Goal: Task Accomplishment & Management: Manage account settings

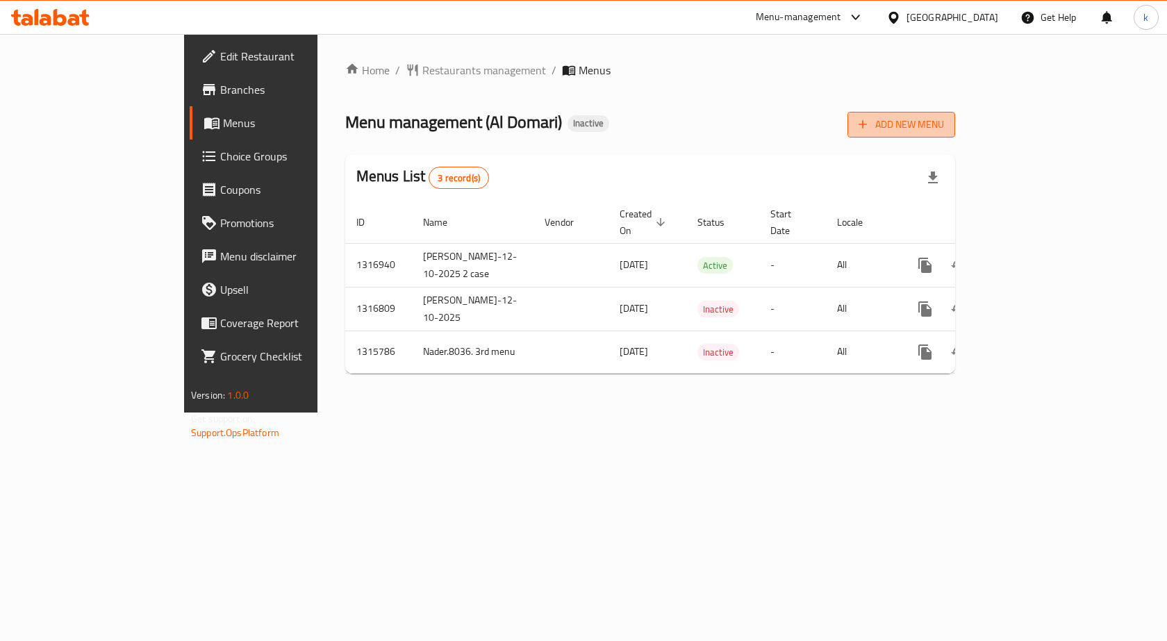
click at [944, 122] on span "Add New Menu" at bounding box center [901, 124] width 85 height 17
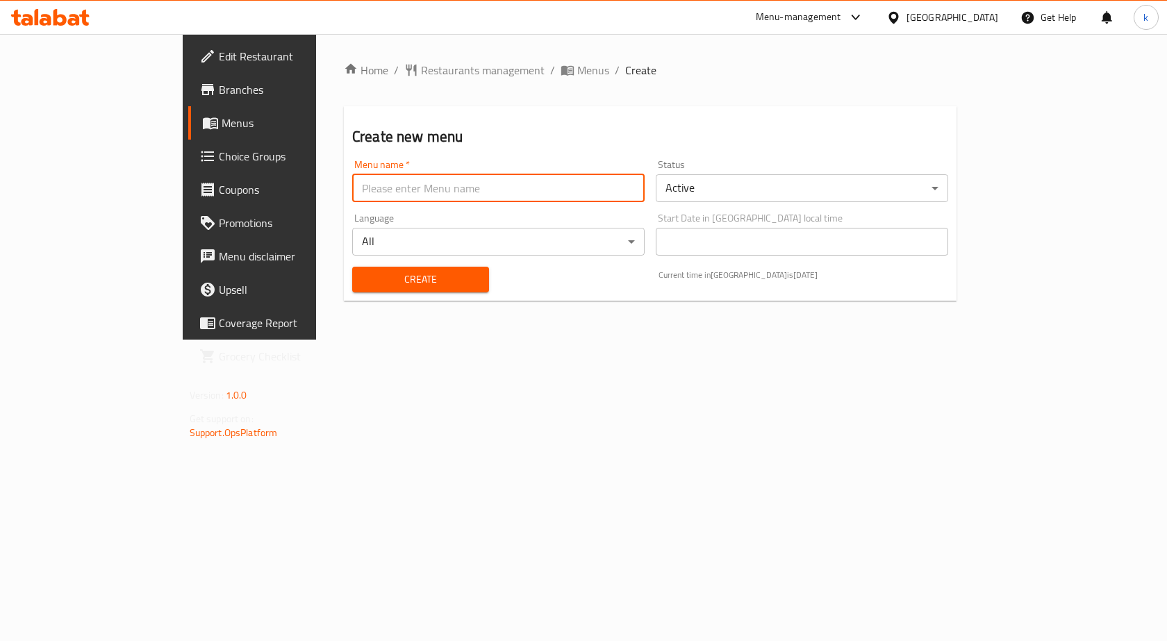
click at [484, 176] on input "text" at bounding box center [498, 188] width 292 height 28
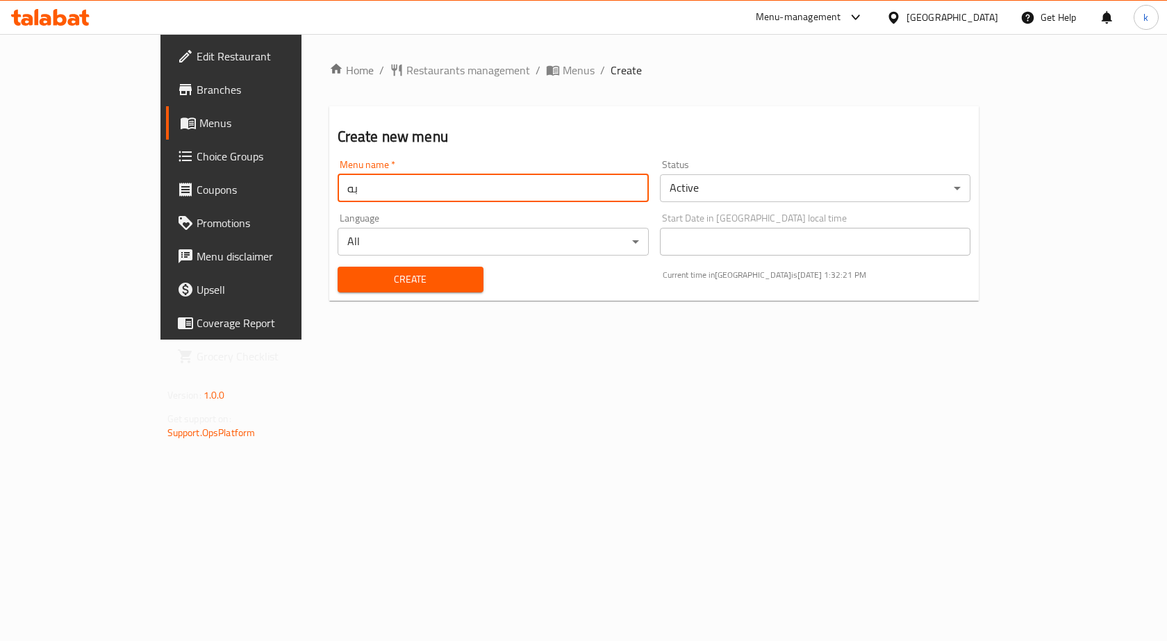
type input "ب"
type input "first menu kareem"
click at [338, 267] on button "Create" at bounding box center [411, 280] width 146 height 26
click at [563, 65] on span "Menus" at bounding box center [579, 70] width 32 height 17
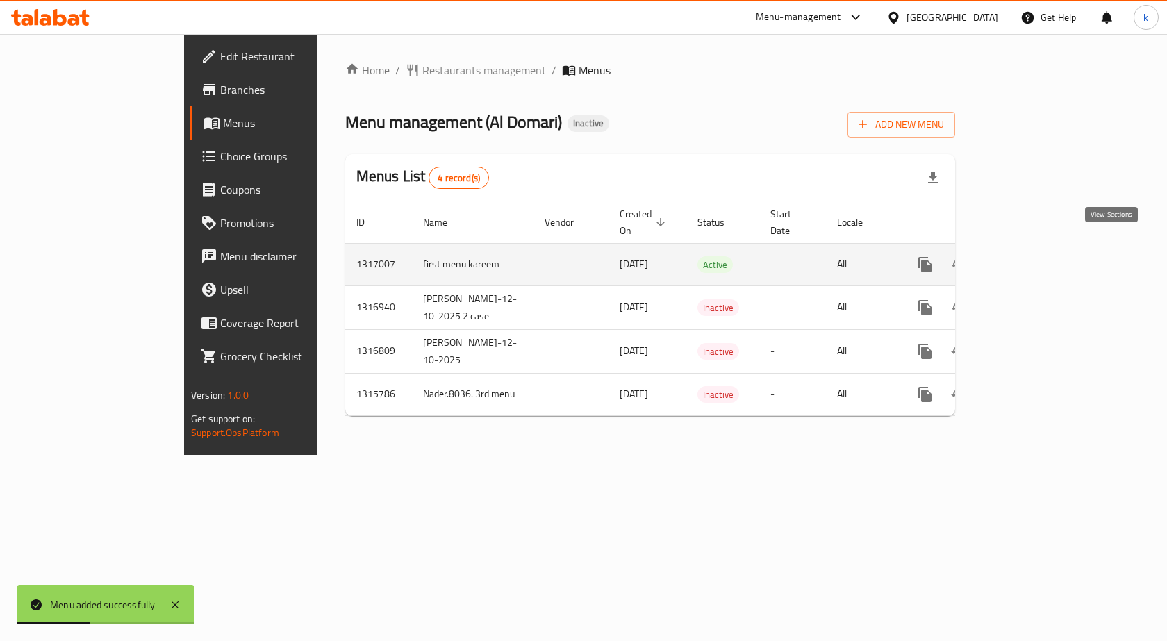
click at [1034, 256] on icon "enhanced table" at bounding box center [1025, 264] width 17 height 17
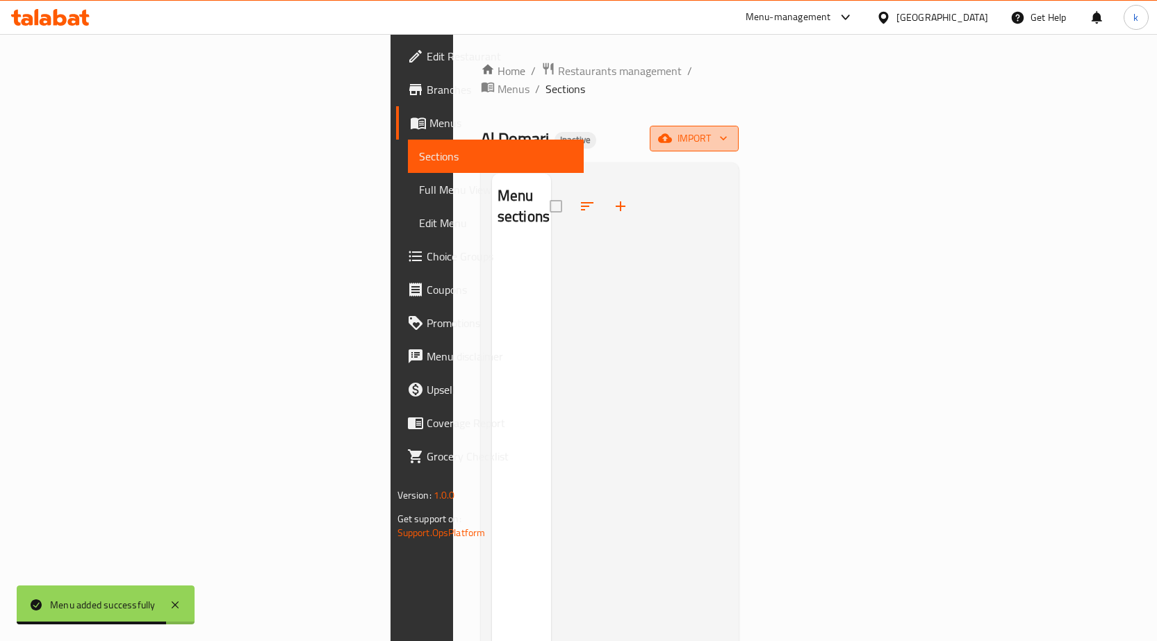
click at [739, 132] on button "import" at bounding box center [694, 139] width 89 height 26
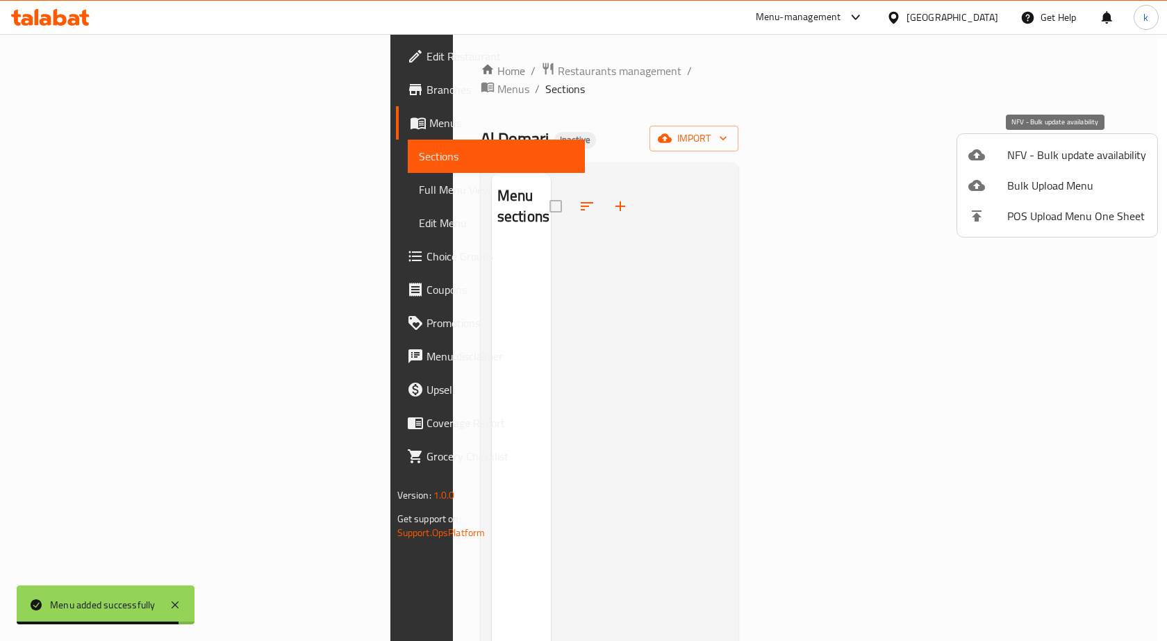
click at [1074, 150] on span "NFV - Bulk update availability" at bounding box center [1076, 155] width 139 height 17
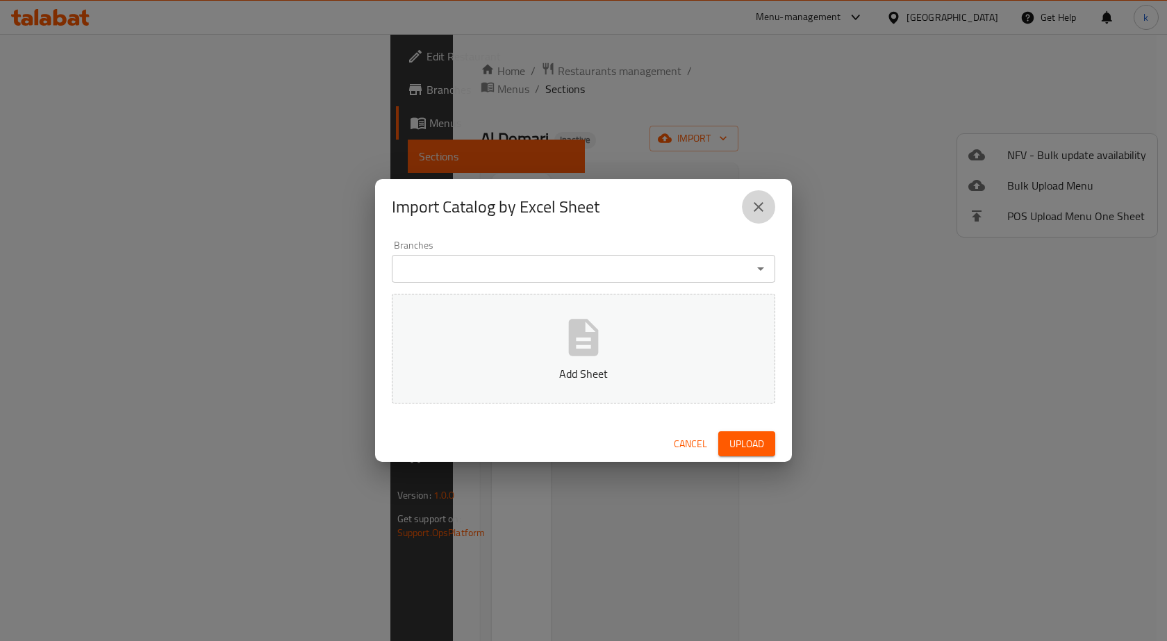
click at [768, 209] on button "close" at bounding box center [758, 206] width 33 height 33
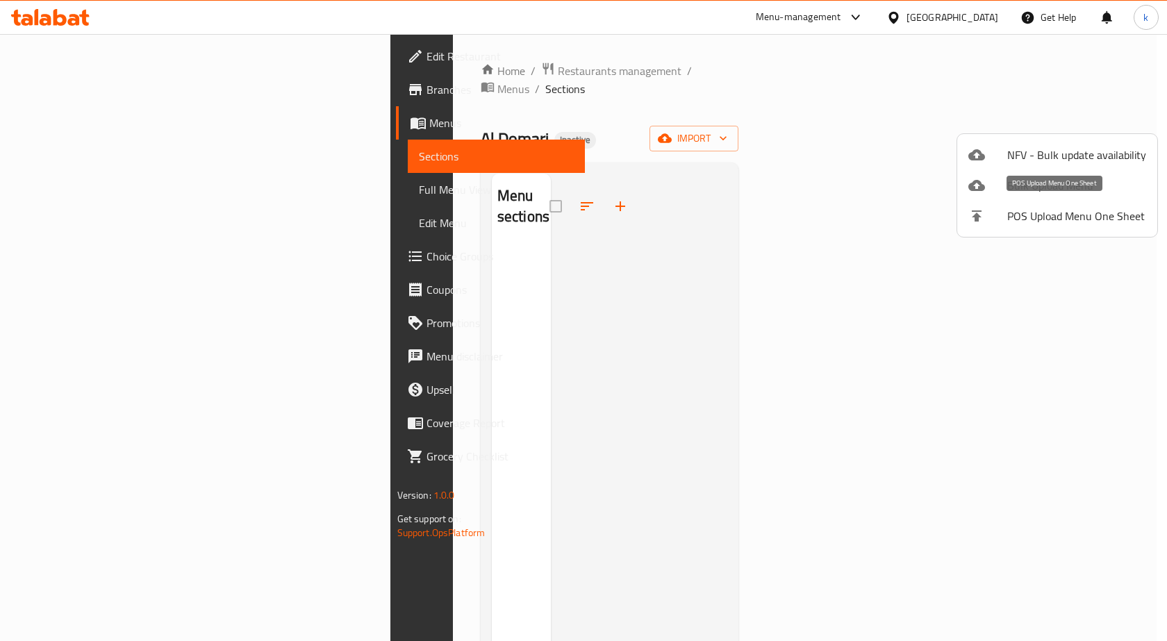
click at [1041, 192] on span "Bulk Upload Menu" at bounding box center [1076, 185] width 139 height 17
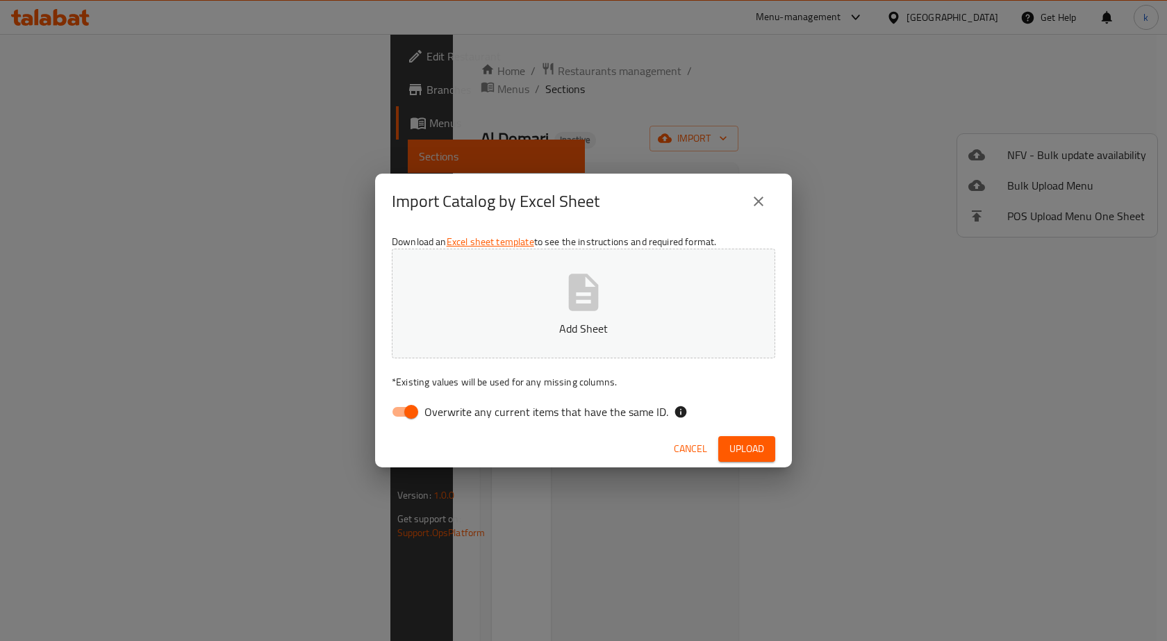
click at [402, 409] on input "Overwrite any current items that have the same ID." at bounding box center [411, 412] width 79 height 26
checkbox input "false"
click at [498, 324] on p "Add Sheet" at bounding box center [583, 328] width 340 height 17
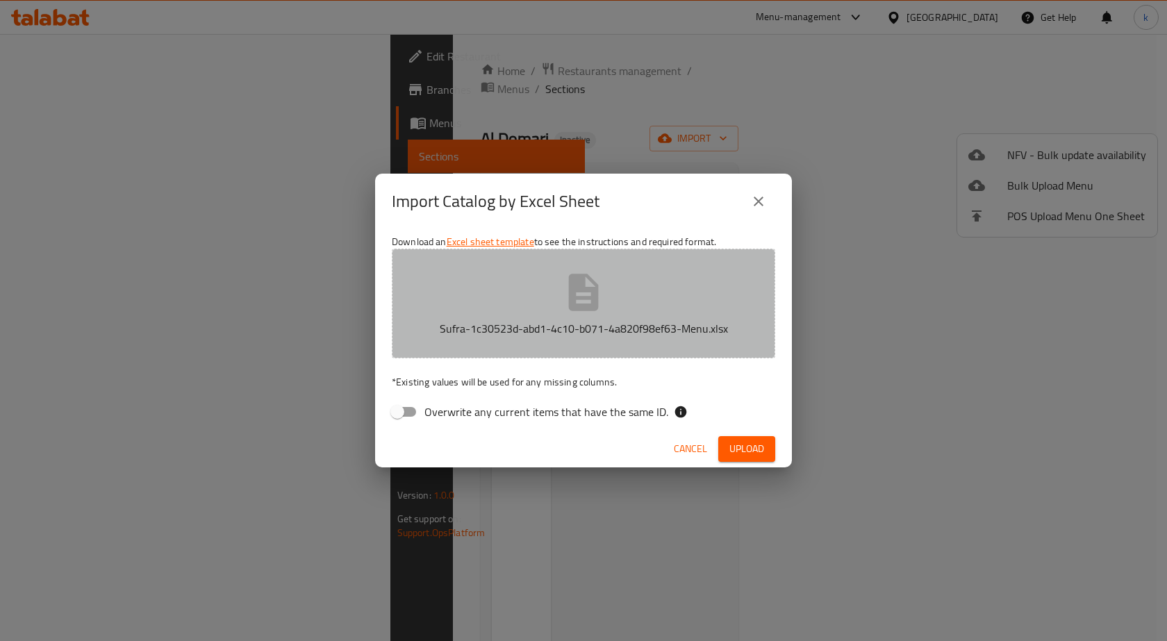
click at [472, 296] on button "Sufra-1c30523d-abd1-4c10-b071-4a820f98ef63-Menu.xlsx" at bounding box center [584, 304] width 384 height 110
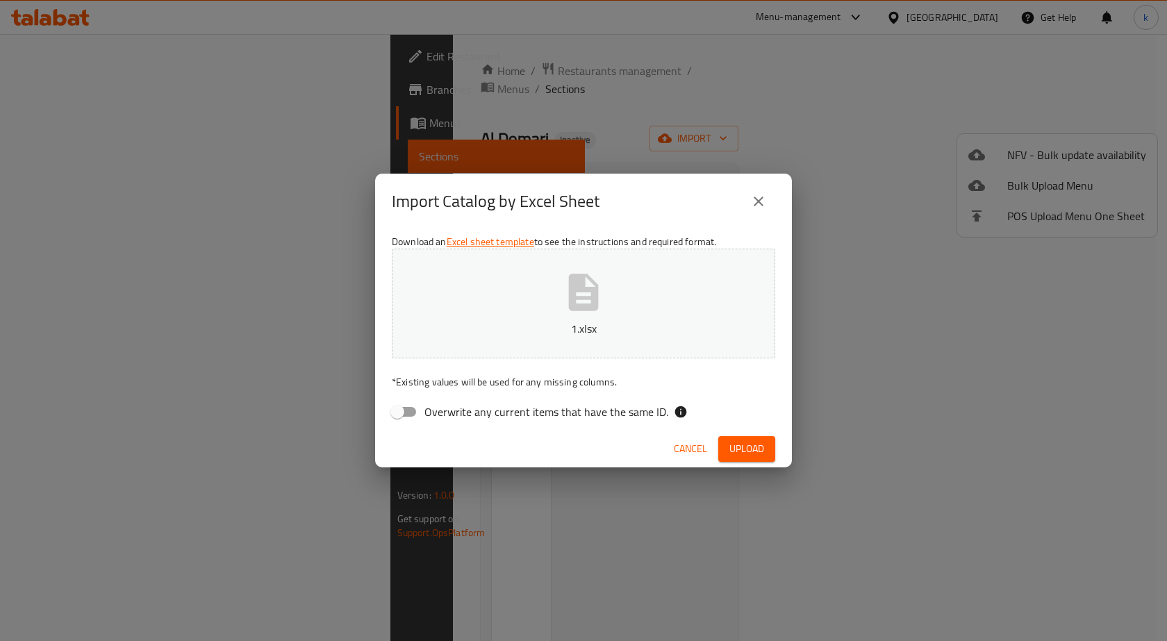
click at [745, 447] on span "Upload" at bounding box center [746, 448] width 35 height 17
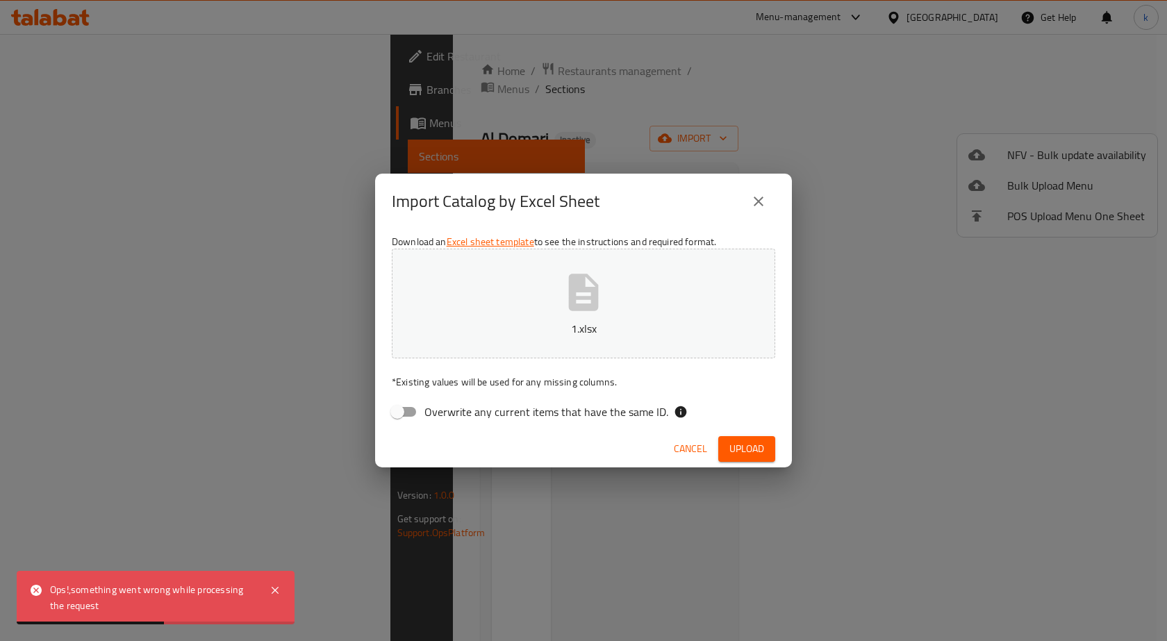
click at [693, 514] on div "Import Catalog by Excel Sheet Download an Excel sheet template to see the instr…" at bounding box center [583, 320] width 1167 height 641
click at [686, 456] on span "Cancel" at bounding box center [690, 448] width 33 height 17
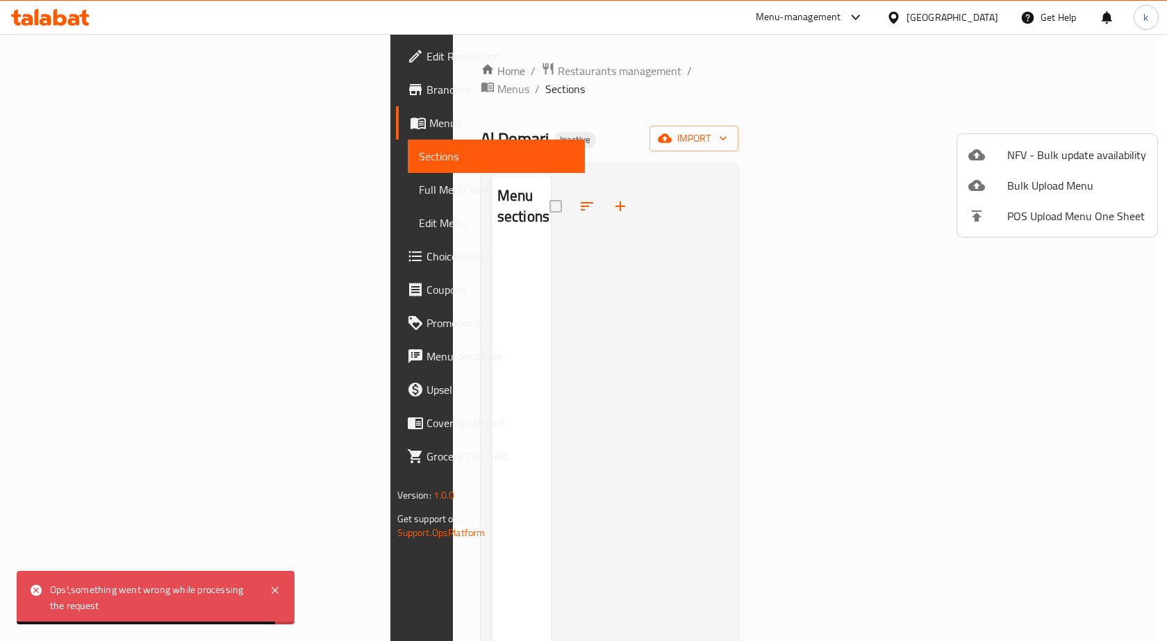
click at [839, 241] on div at bounding box center [583, 320] width 1167 height 641
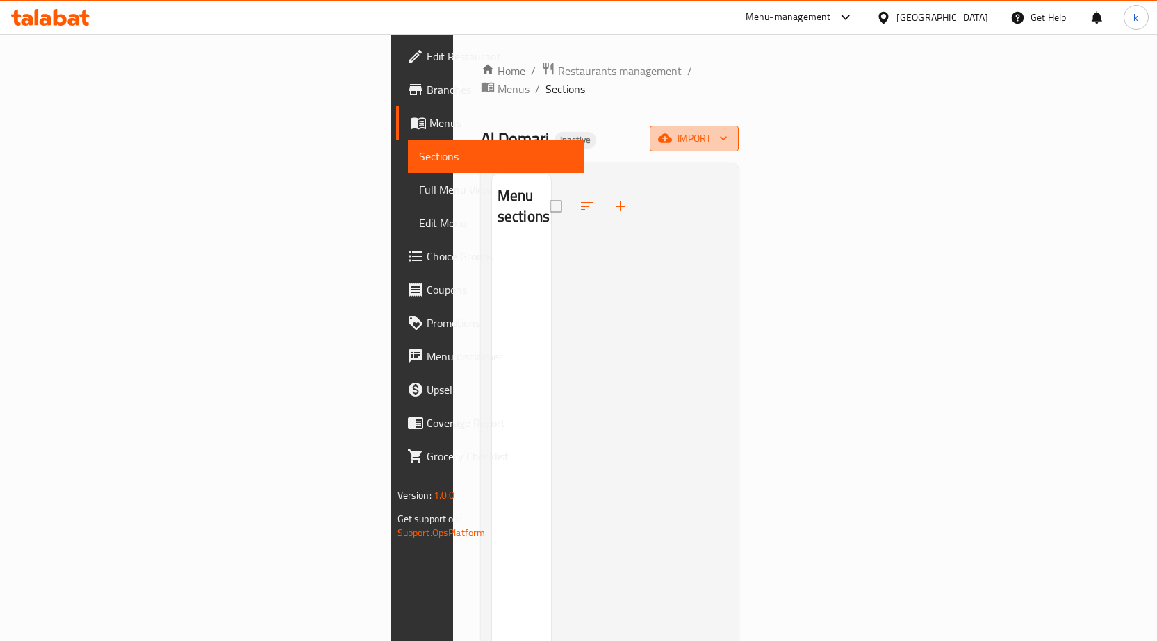
click at [739, 131] on button "import" at bounding box center [694, 139] width 89 height 26
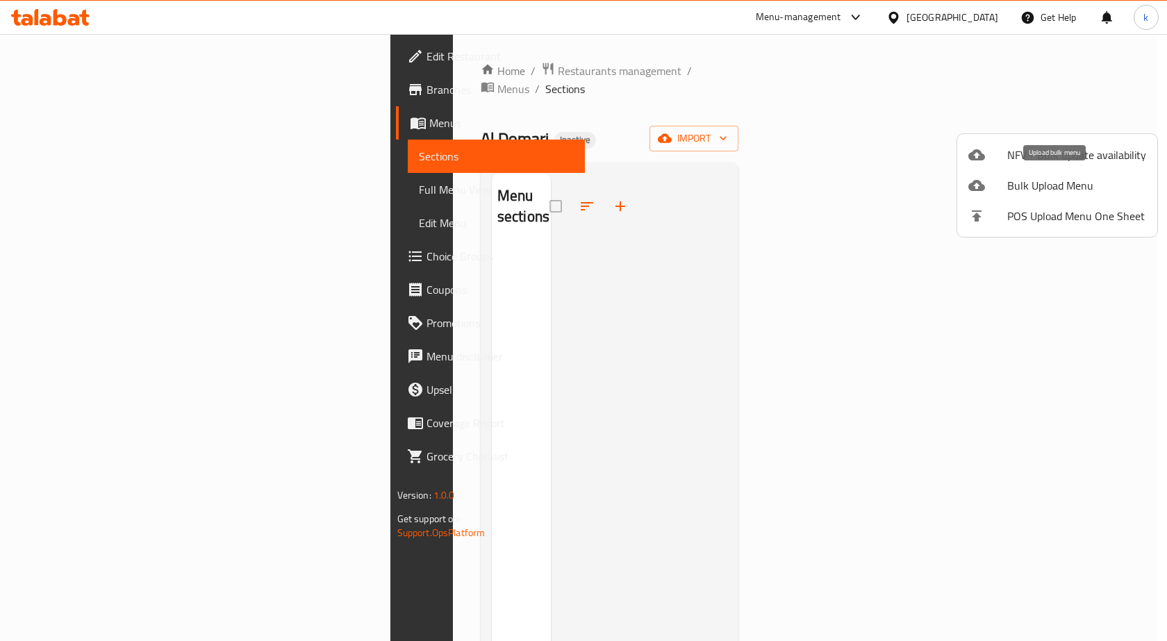
click at [1046, 185] on span "Bulk Upload Menu" at bounding box center [1076, 185] width 139 height 17
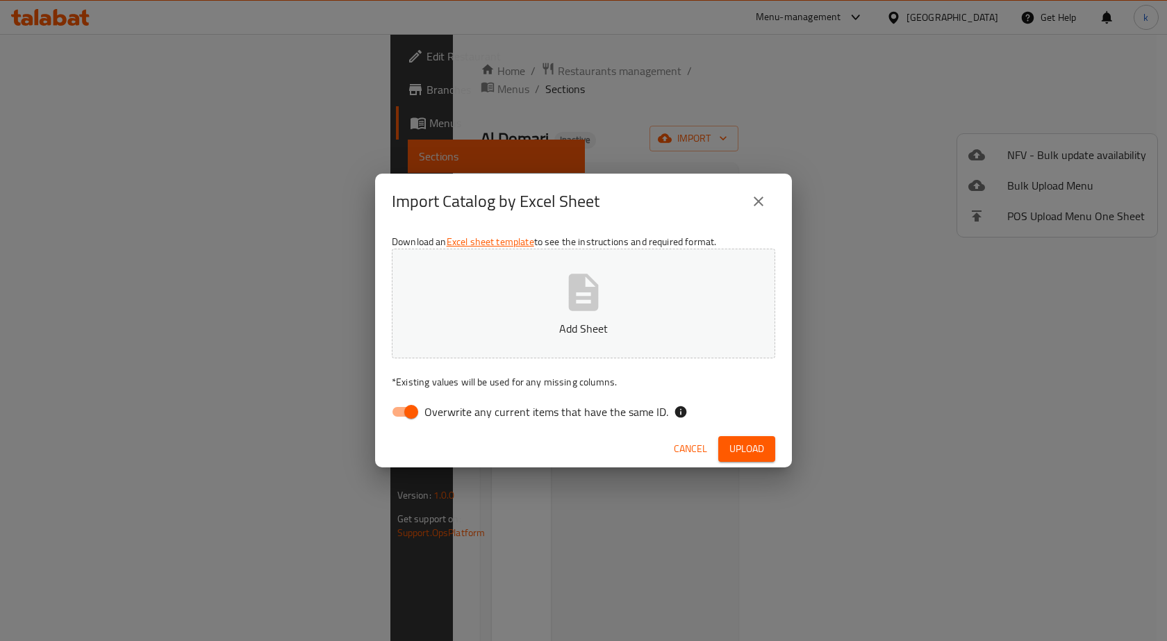
click at [757, 199] on icon "close" at bounding box center [758, 201] width 17 height 17
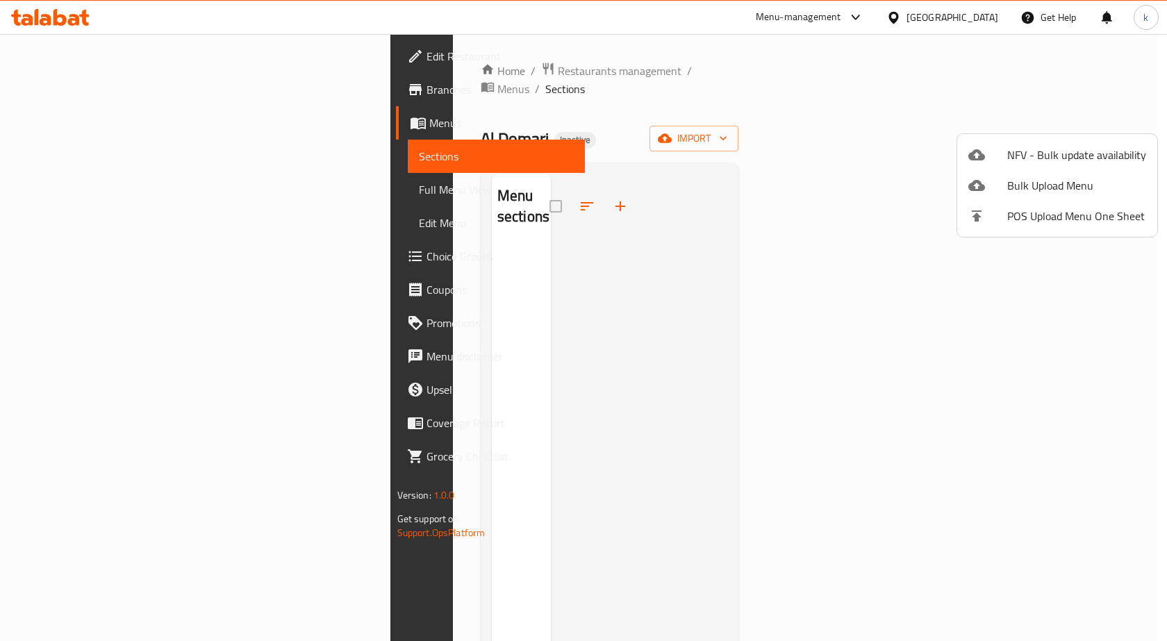
click at [777, 220] on div at bounding box center [583, 320] width 1167 height 641
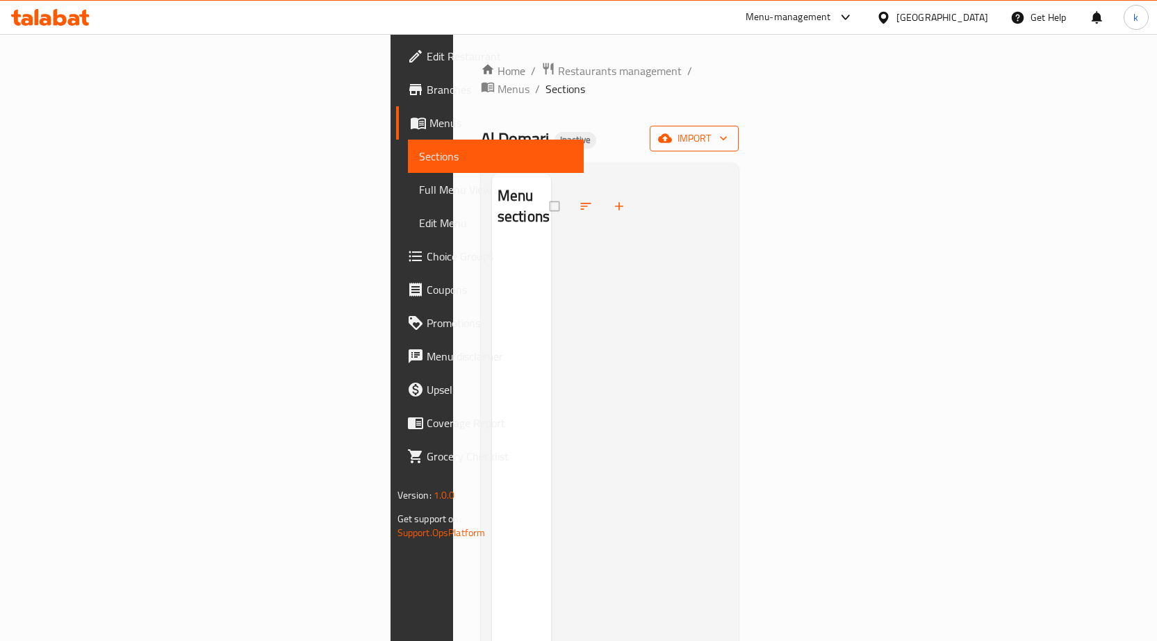
click at [727, 130] on span "import" at bounding box center [694, 138] width 67 height 17
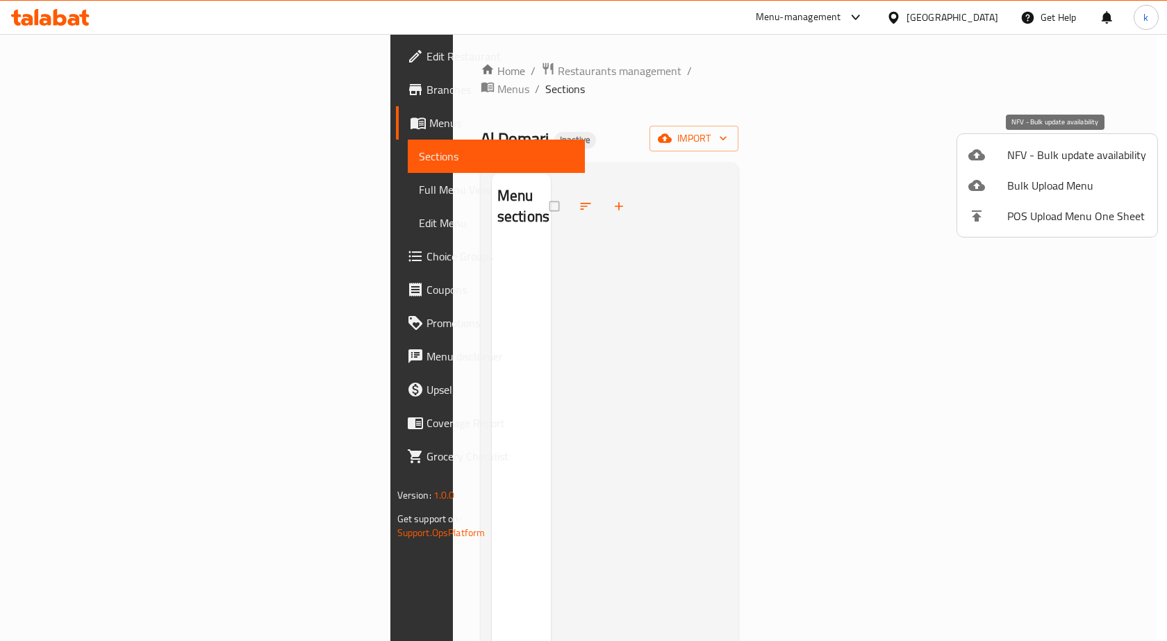
click at [1014, 183] on span "Bulk Upload Menu" at bounding box center [1076, 185] width 139 height 17
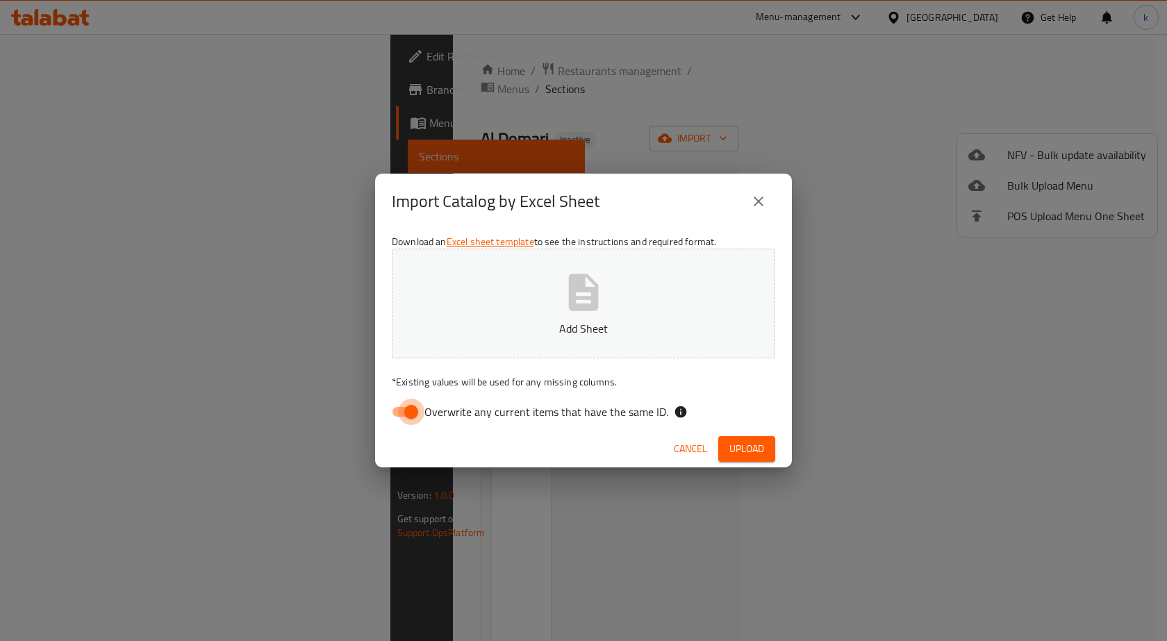
click at [402, 402] on input "Overwrite any current items that have the same ID." at bounding box center [411, 412] width 79 height 26
checkbox input "false"
click at [554, 285] on button "Add Sheet" at bounding box center [584, 304] width 384 height 110
click at [730, 445] on span "Upload" at bounding box center [746, 448] width 35 height 17
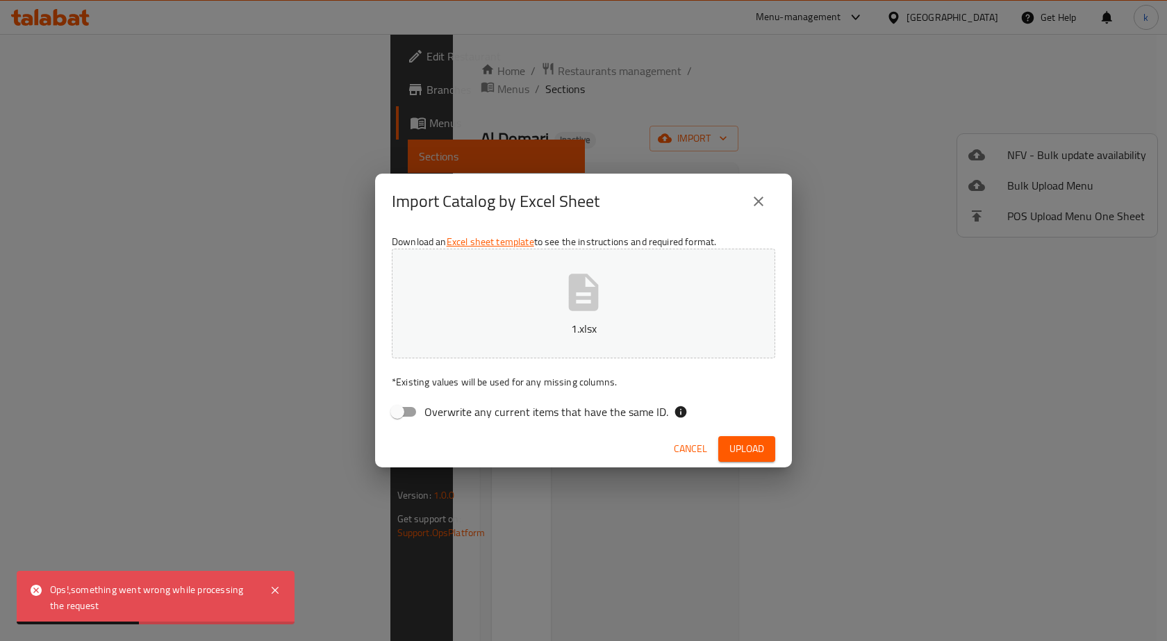
click at [756, 212] on button "close" at bounding box center [758, 201] width 33 height 33
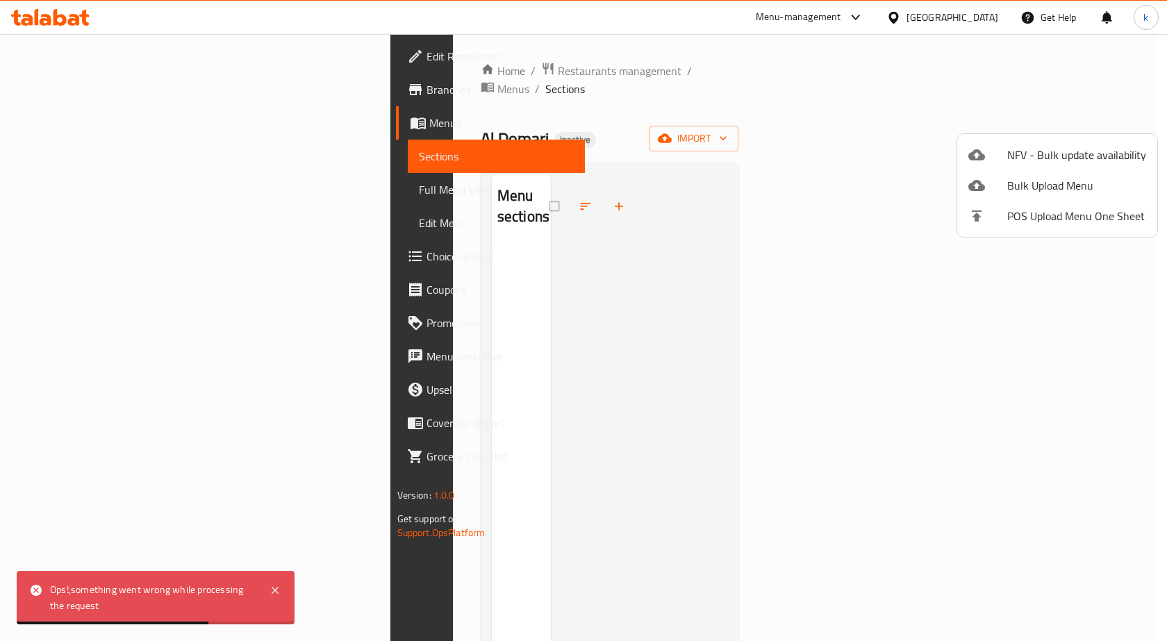
click at [475, 64] on div at bounding box center [583, 320] width 1167 height 641
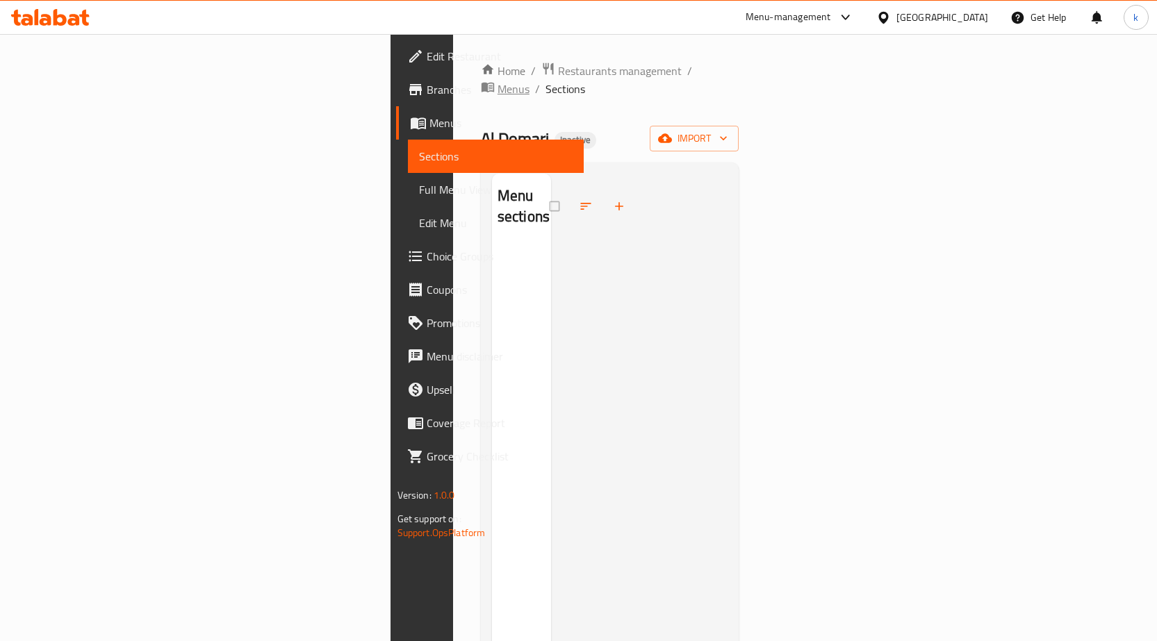
click at [481, 83] on icon "breadcrumb" at bounding box center [487, 88] width 13 height 10
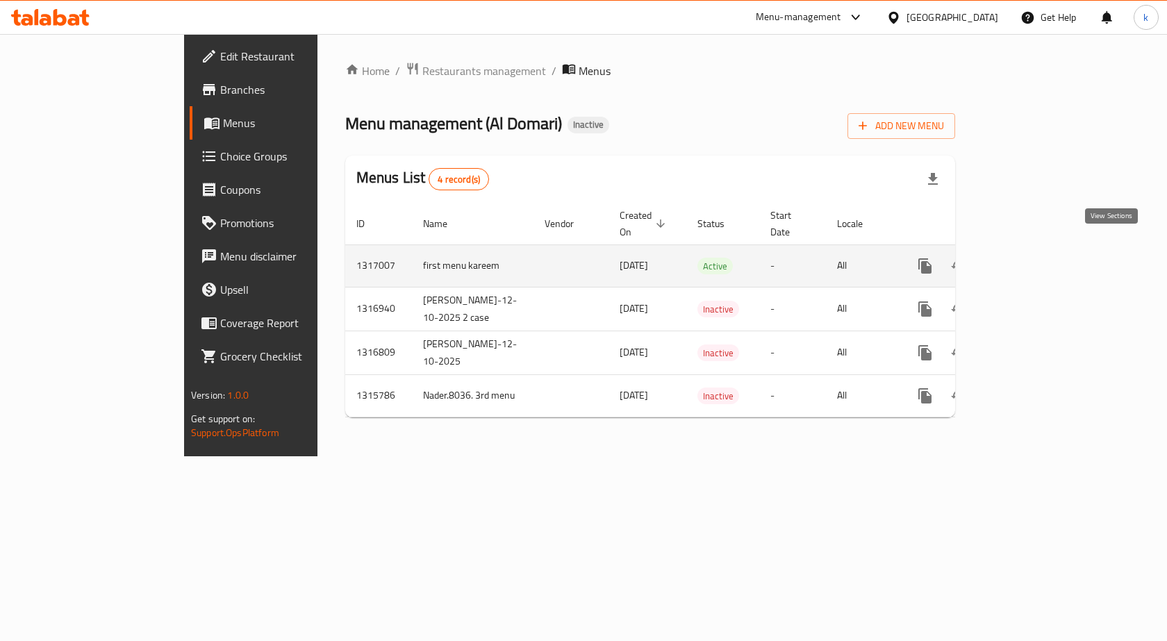
click at [1034, 258] on icon "enhanced table" at bounding box center [1025, 266] width 17 height 17
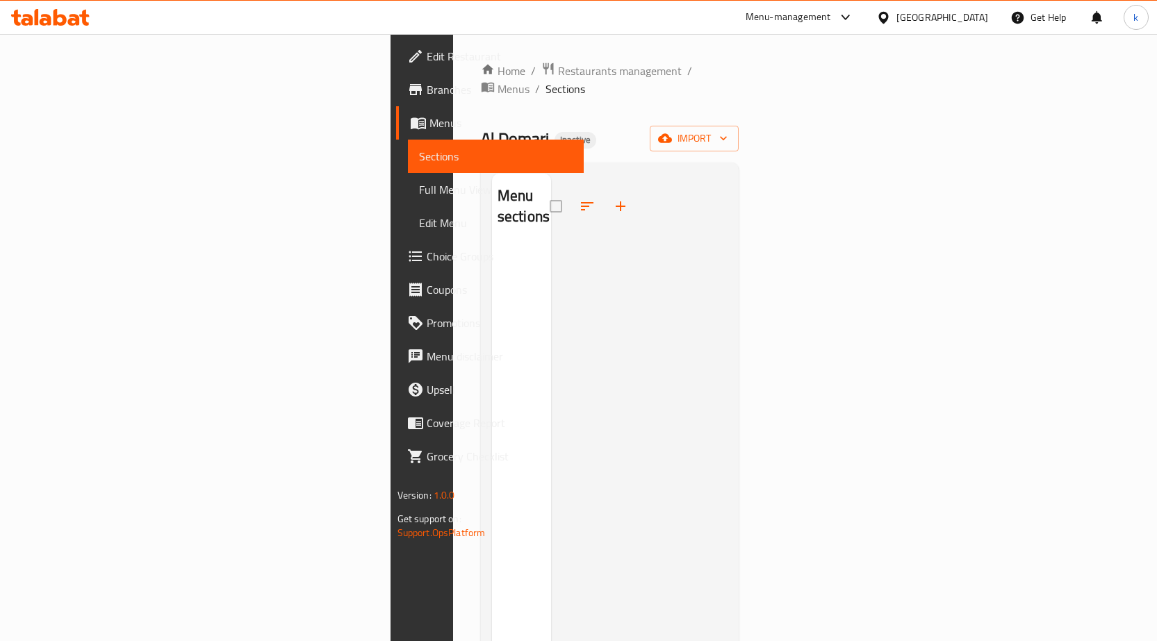
click at [571, 204] on div at bounding box center [639, 494] width 177 height 641
drag, startPoint x: 571, startPoint y: 204, endPoint x: 513, endPoint y: 223, distance: 61.5
click at [551, 223] on div at bounding box center [639, 494] width 177 height 641
click at [672, 134] on icon "button" at bounding box center [665, 138] width 14 height 9
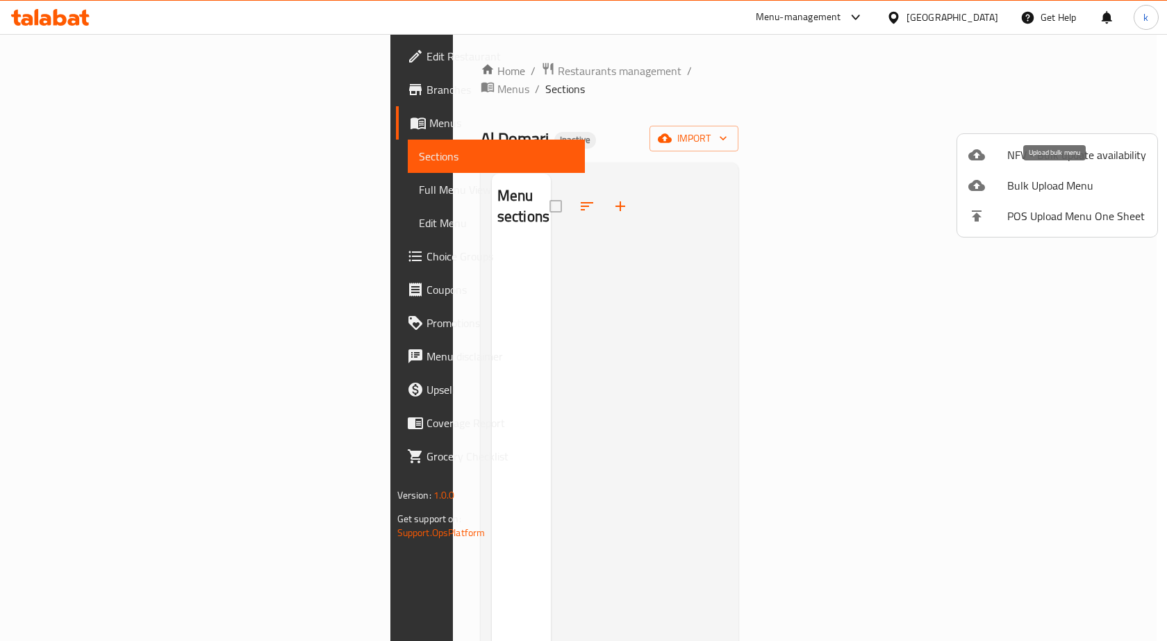
click at [976, 180] on icon at bounding box center [976, 185] width 17 height 17
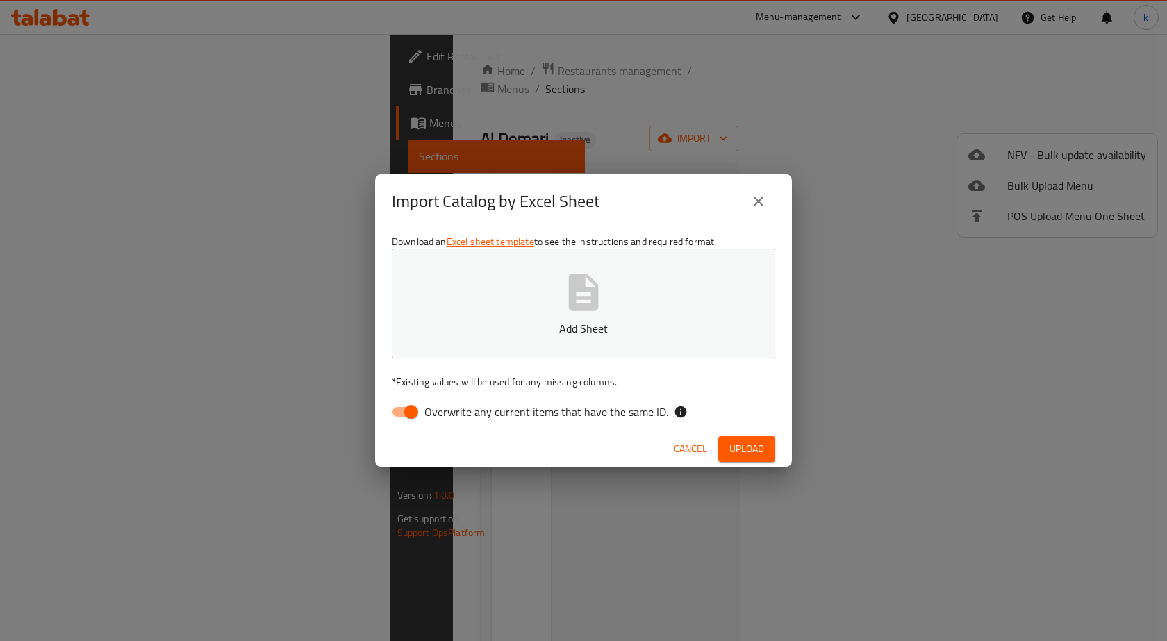
click at [411, 409] on input "Overwrite any current items that have the same ID." at bounding box center [411, 412] width 79 height 26
checkbox input "false"
click at [588, 265] on button "Add Sheet" at bounding box center [584, 304] width 384 height 110
click at [742, 439] on button "Upload" at bounding box center [746, 449] width 57 height 26
click at [745, 451] on span "Upload" at bounding box center [746, 448] width 35 height 17
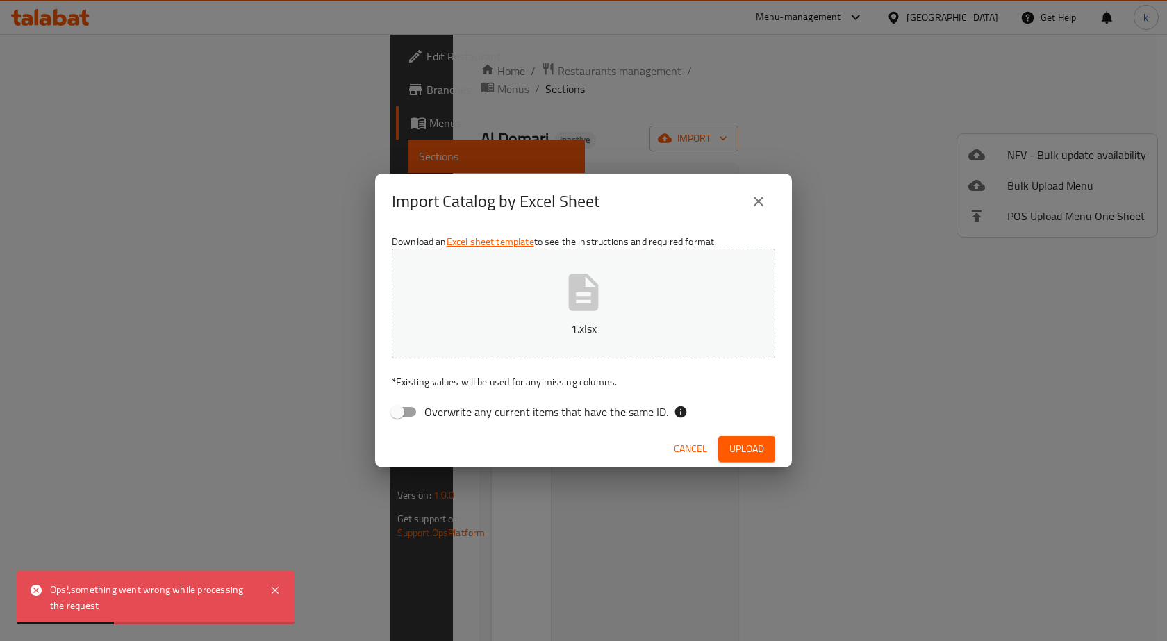
click at [133, 598] on div "Ops!,something went wrong while processing the request" at bounding box center [153, 597] width 206 height 31
click at [282, 593] on icon at bounding box center [275, 590] width 17 height 17
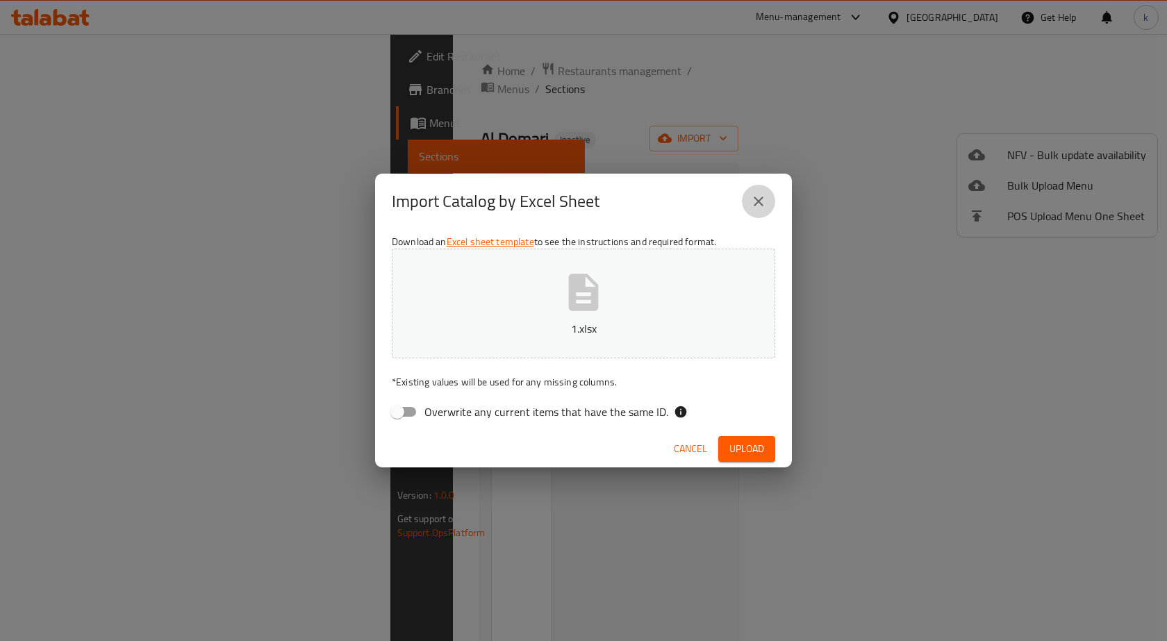
click at [754, 204] on icon "close" at bounding box center [758, 201] width 17 height 17
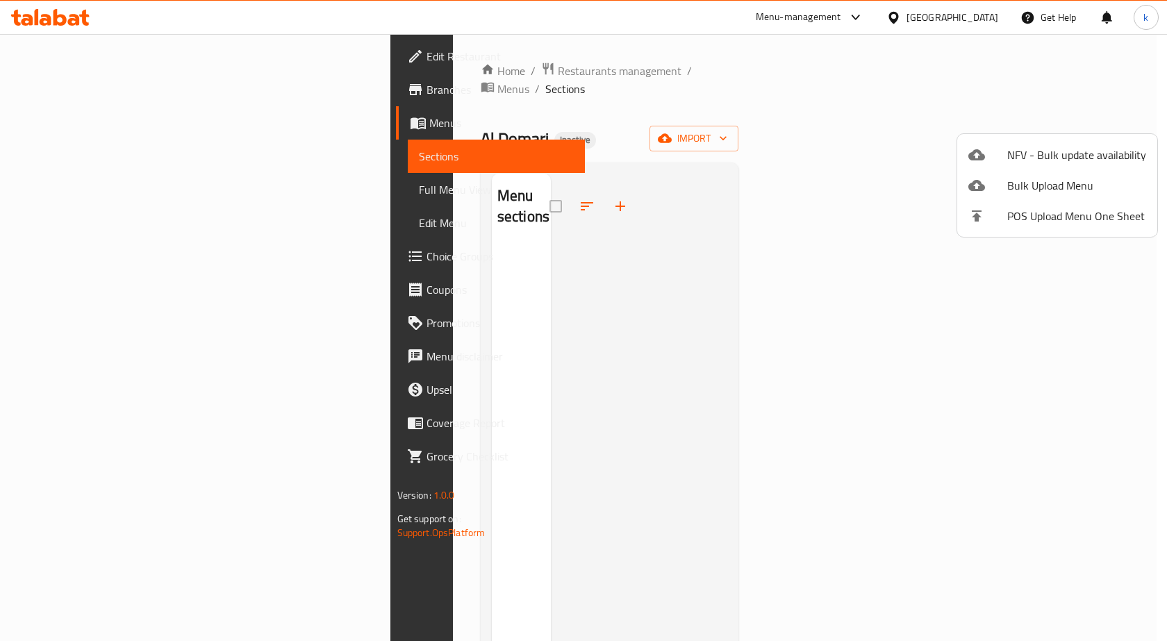
click at [537, 303] on div at bounding box center [583, 320] width 1167 height 641
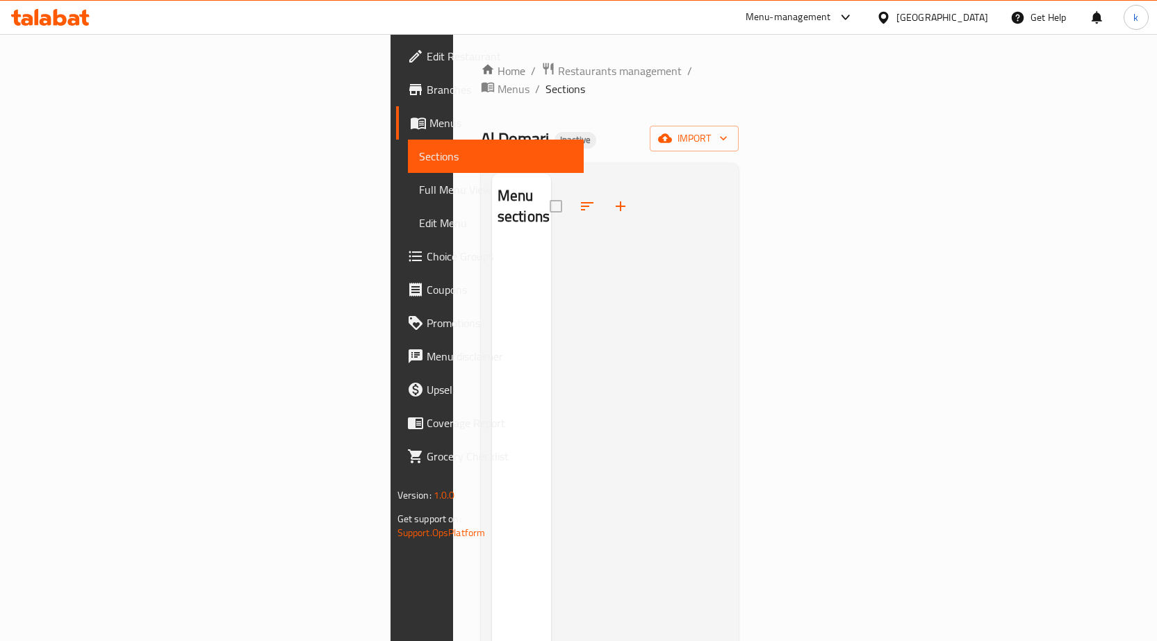
click at [728, 295] on div at bounding box center [639, 494] width 177 height 641
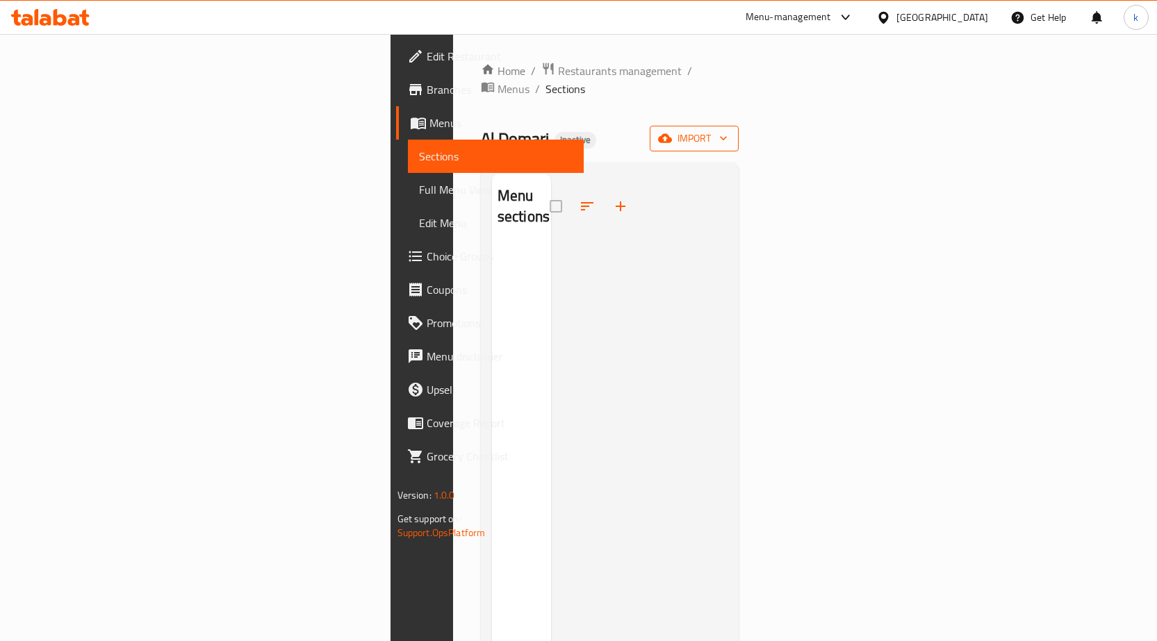
click at [672, 134] on icon "button" at bounding box center [665, 138] width 14 height 9
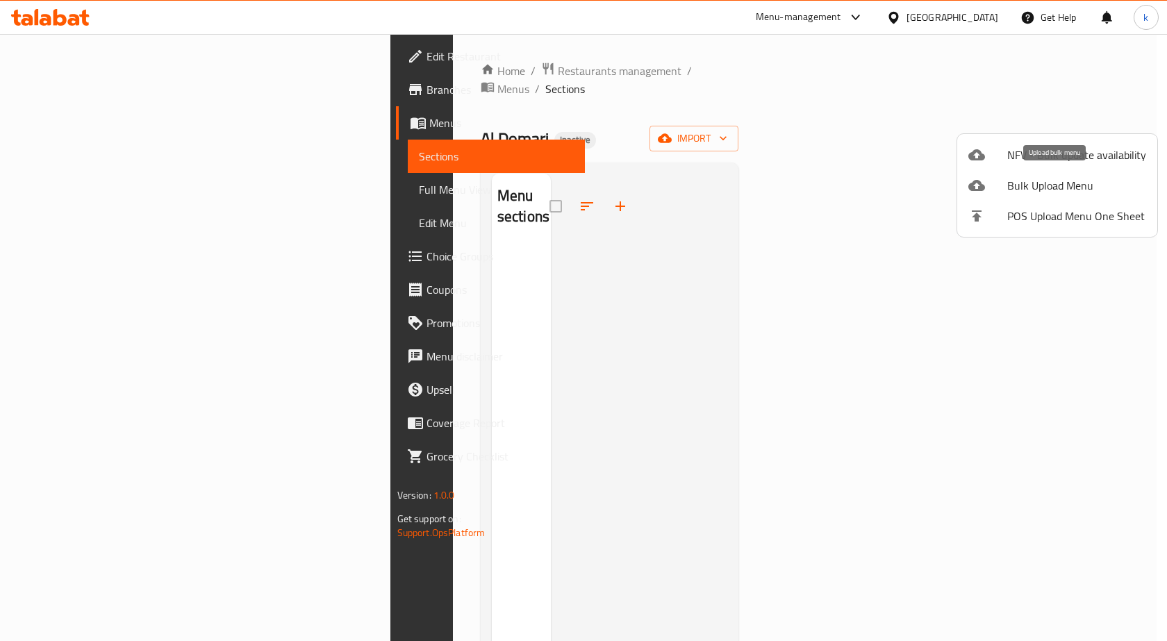
click at [1041, 174] on li "Bulk Upload Menu" at bounding box center [1057, 185] width 200 height 31
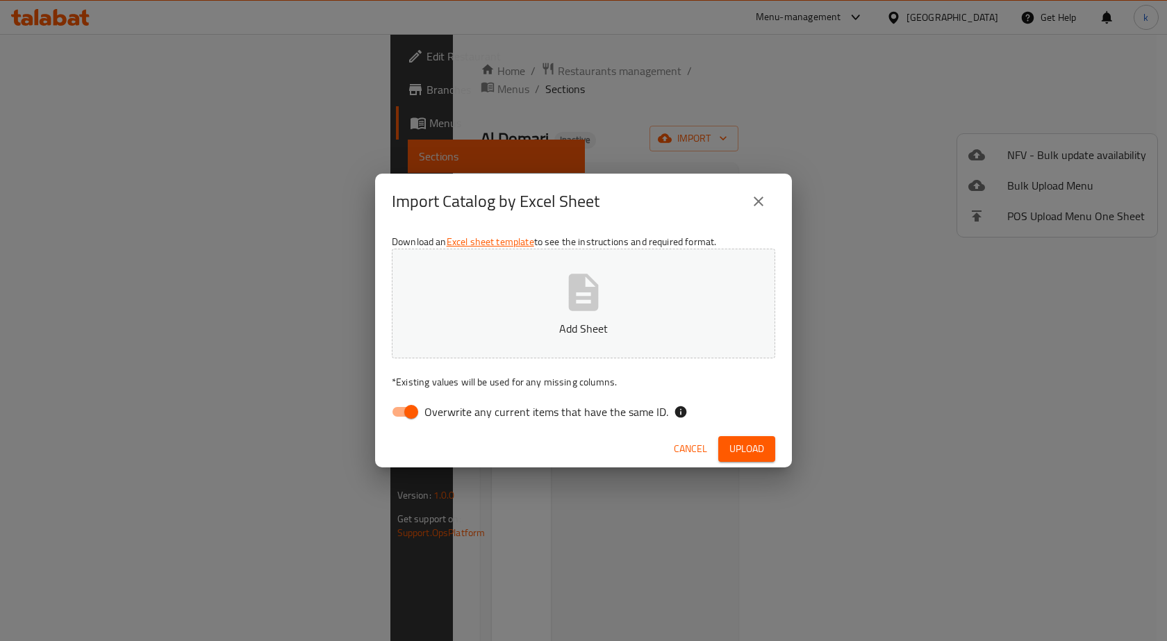
click at [572, 320] on p "Add Sheet" at bounding box center [583, 328] width 340 height 17
click at [412, 406] on input "Overwrite any current items that have the same ID." at bounding box center [411, 412] width 79 height 26
checkbox input "false"
click at [748, 438] on button "Upload" at bounding box center [746, 449] width 57 height 26
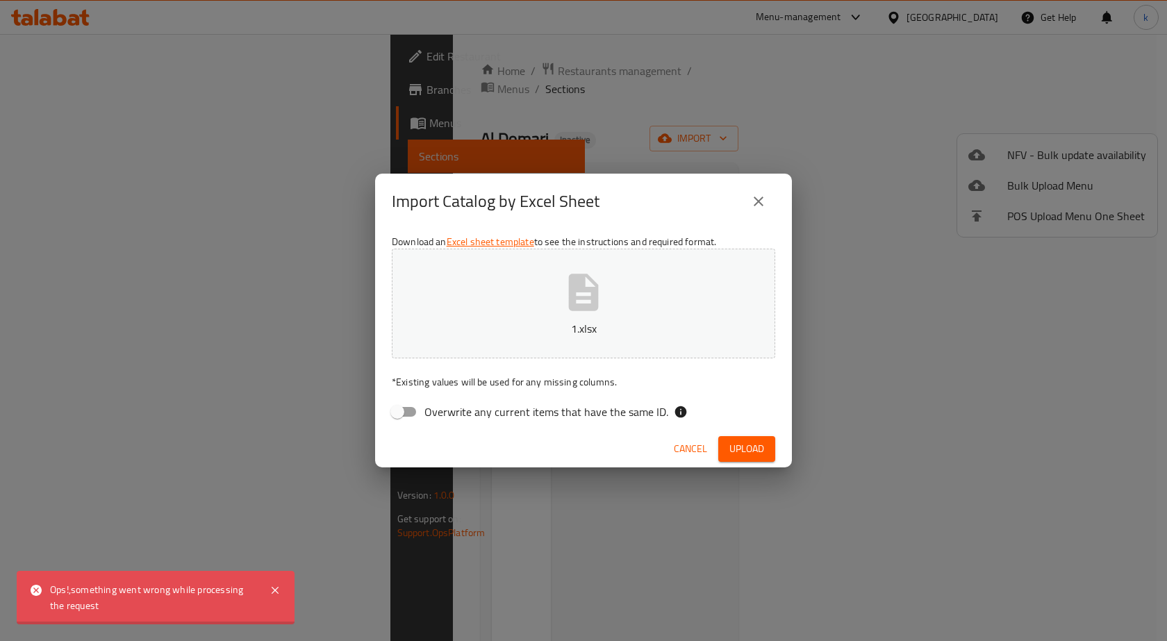
click at [611, 282] on button "1.xlsx" at bounding box center [584, 304] width 384 height 110
click at [751, 446] on span "Upload" at bounding box center [746, 448] width 35 height 17
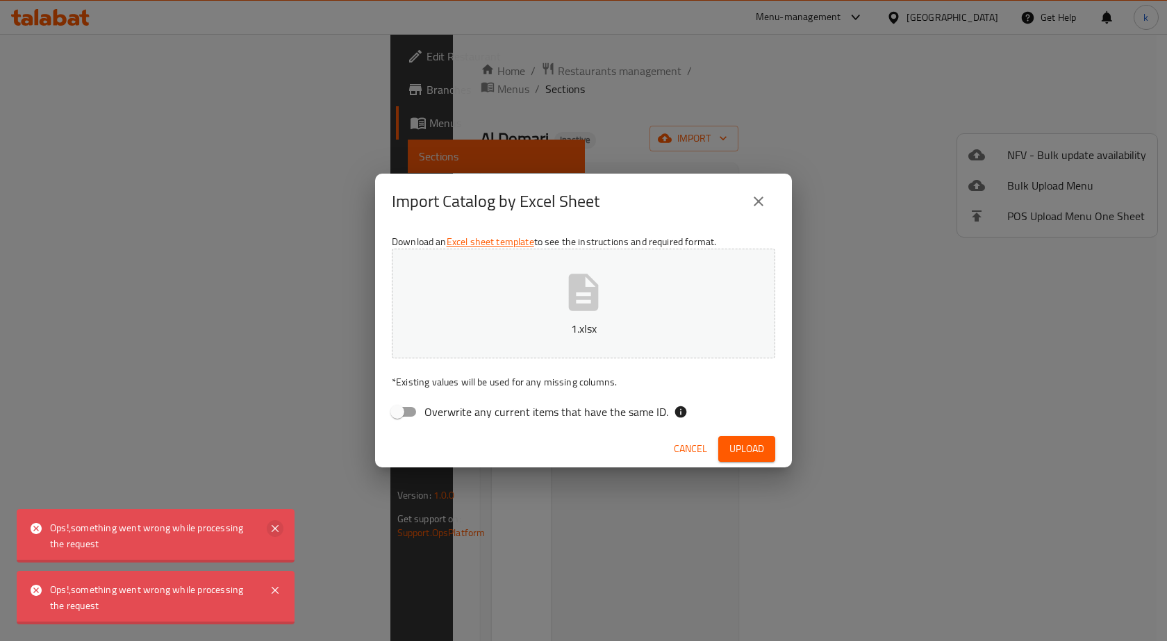
click at [269, 534] on icon at bounding box center [275, 528] width 17 height 17
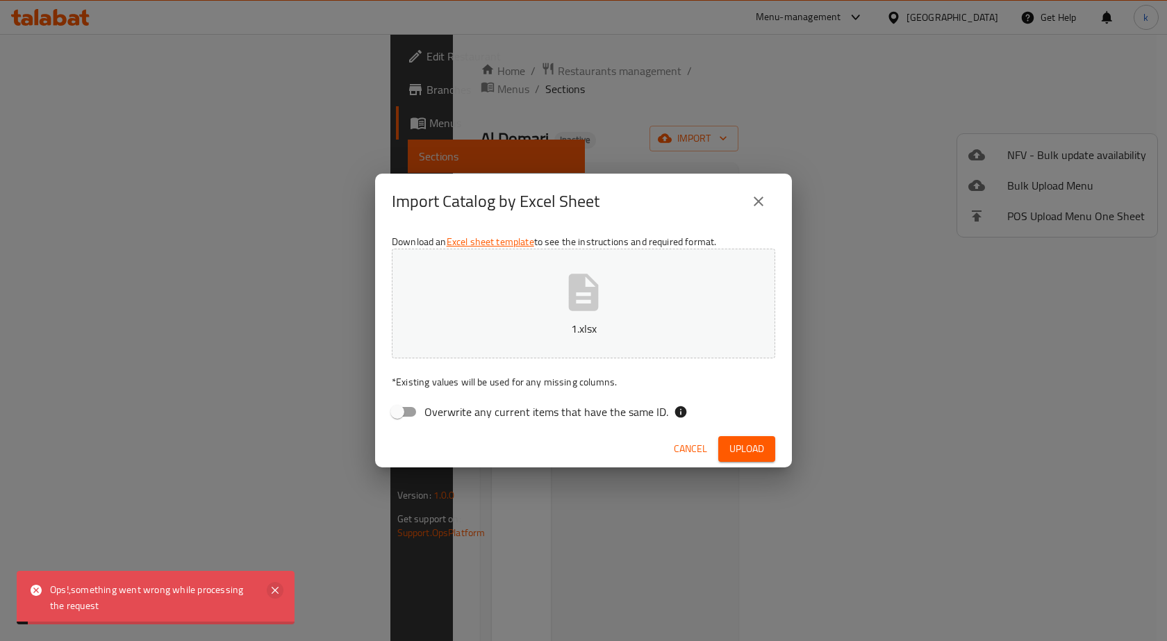
click at [277, 589] on icon at bounding box center [275, 590] width 7 height 7
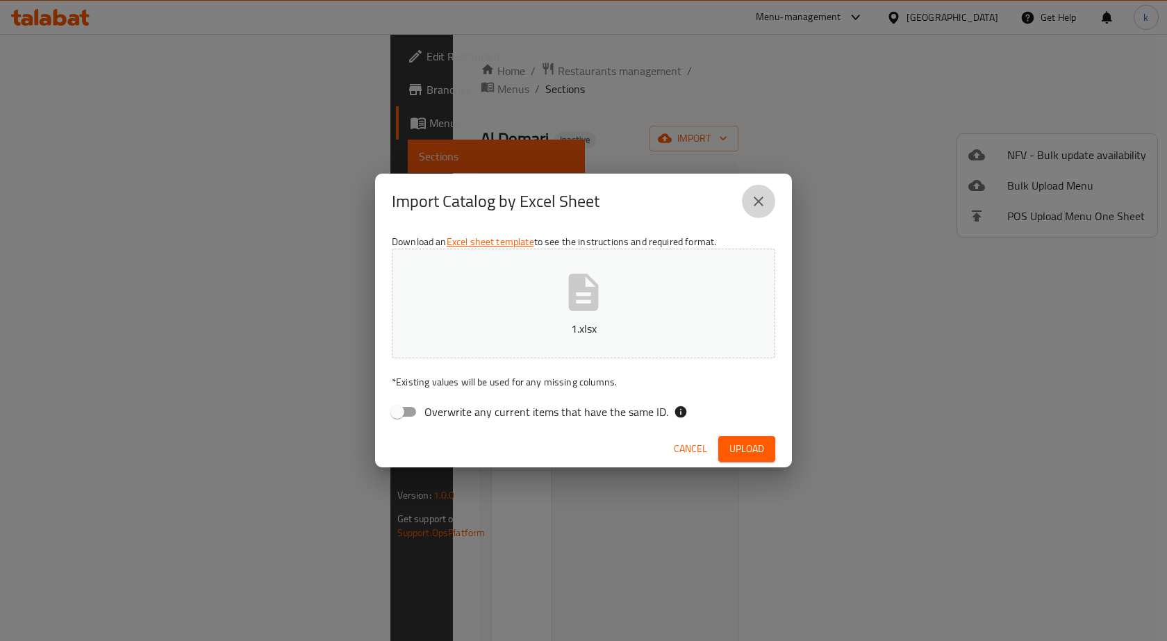
click at [759, 208] on icon "close" at bounding box center [758, 201] width 17 height 17
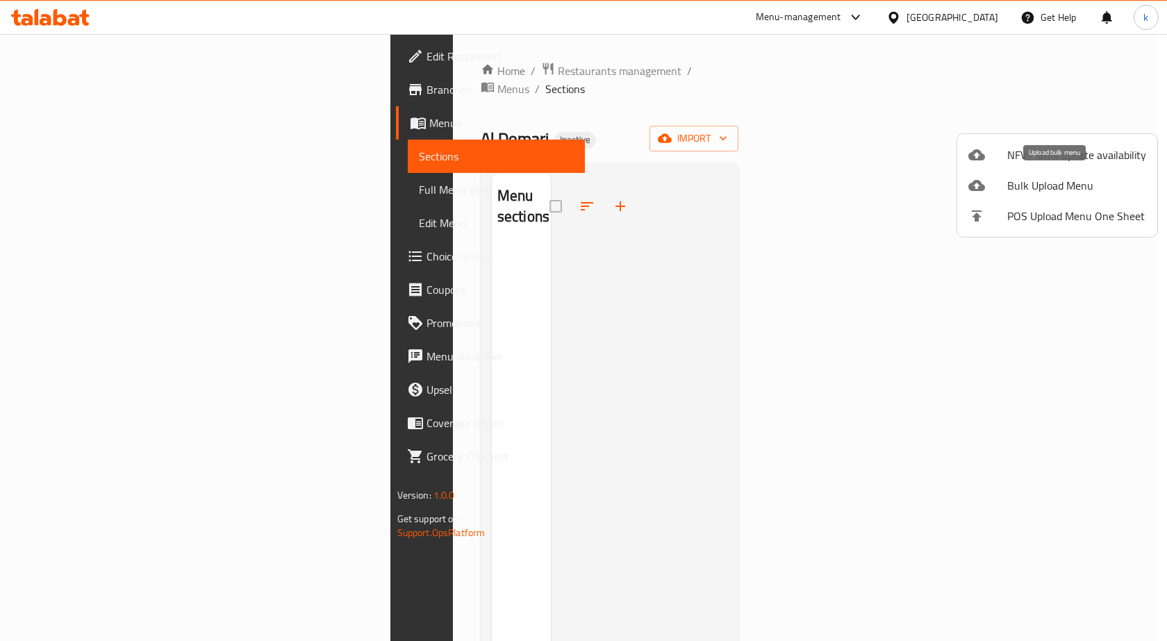
click at [1042, 188] on span "Bulk Upload Menu" at bounding box center [1076, 185] width 139 height 17
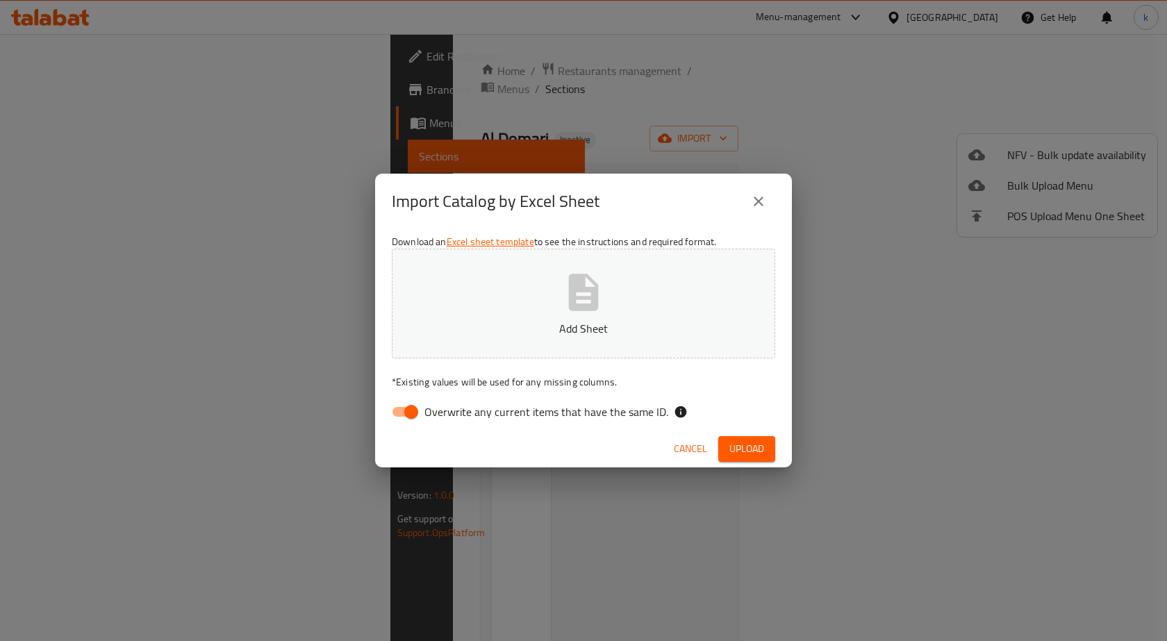
click at [657, 297] on button "Add Sheet" at bounding box center [584, 304] width 384 height 110
click at [413, 405] on input "Overwrite any current items that have the same ID." at bounding box center [411, 412] width 79 height 26
checkbox input "false"
click at [758, 440] on span "Upload" at bounding box center [746, 448] width 35 height 17
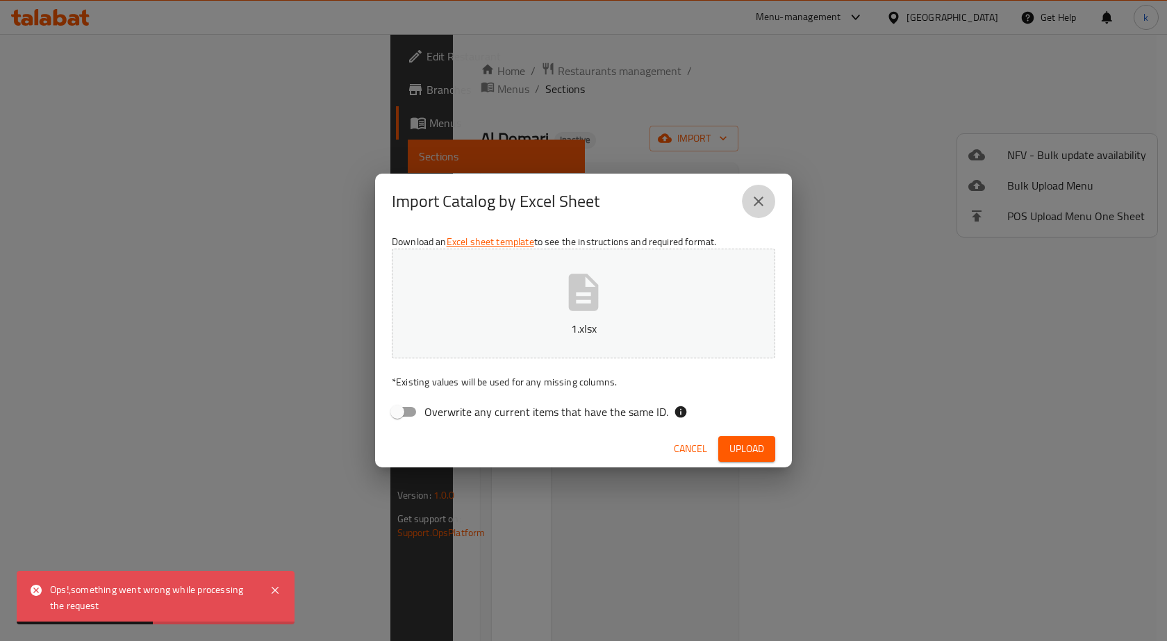
click at [753, 199] on icon "close" at bounding box center [758, 201] width 17 height 17
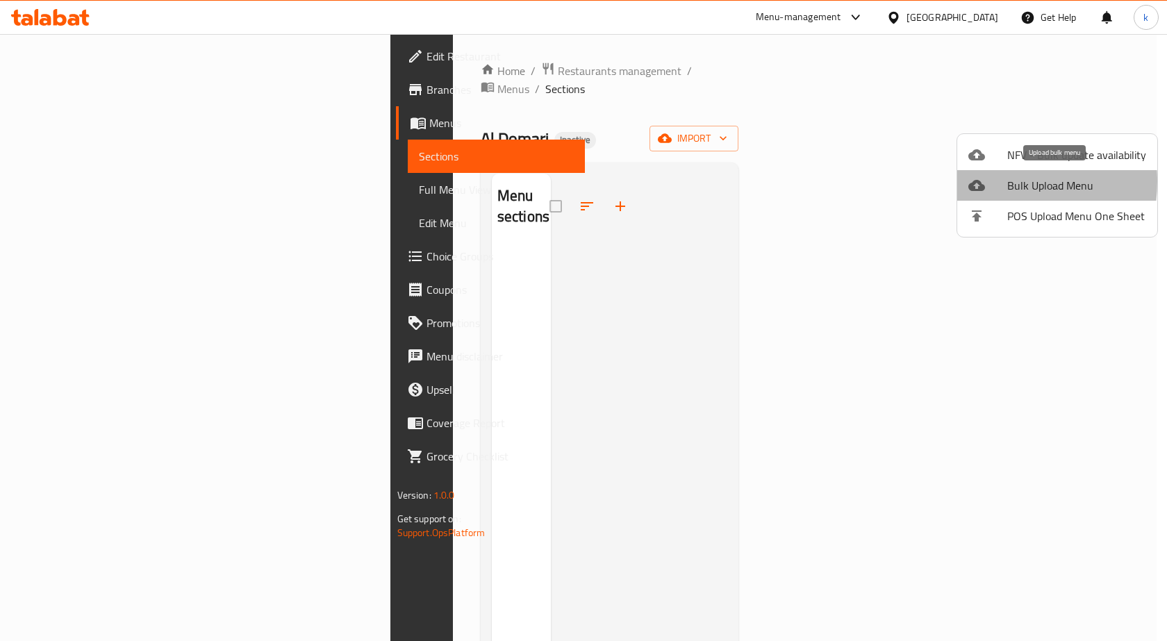
click at [983, 181] on icon at bounding box center [976, 185] width 17 height 17
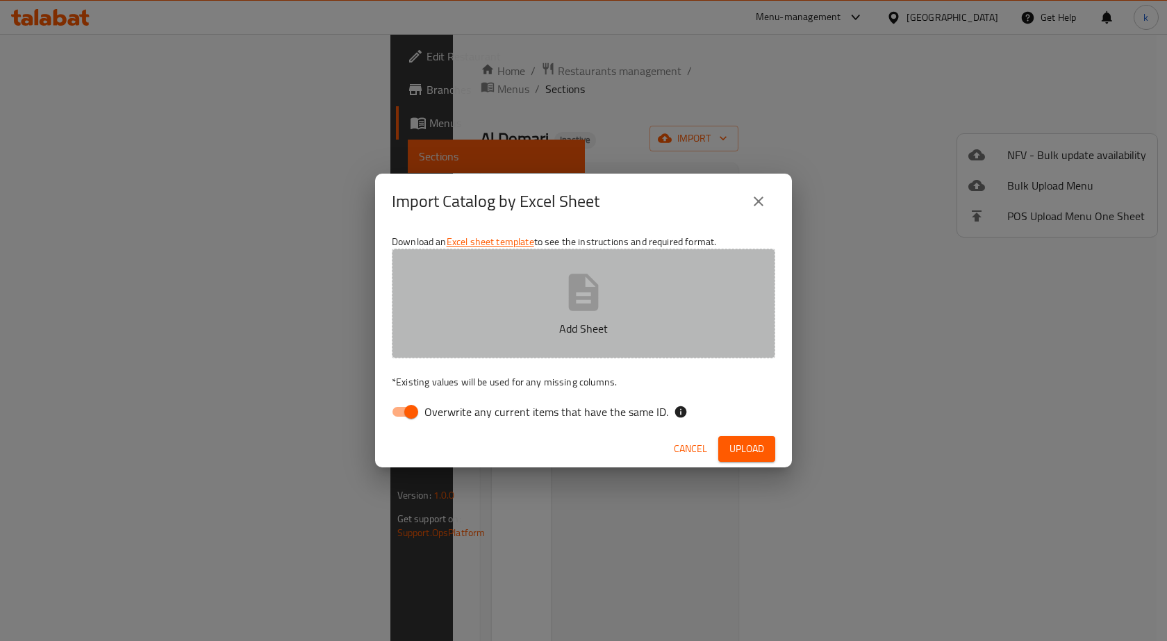
click at [559, 304] on button "Add Sheet" at bounding box center [584, 304] width 384 height 110
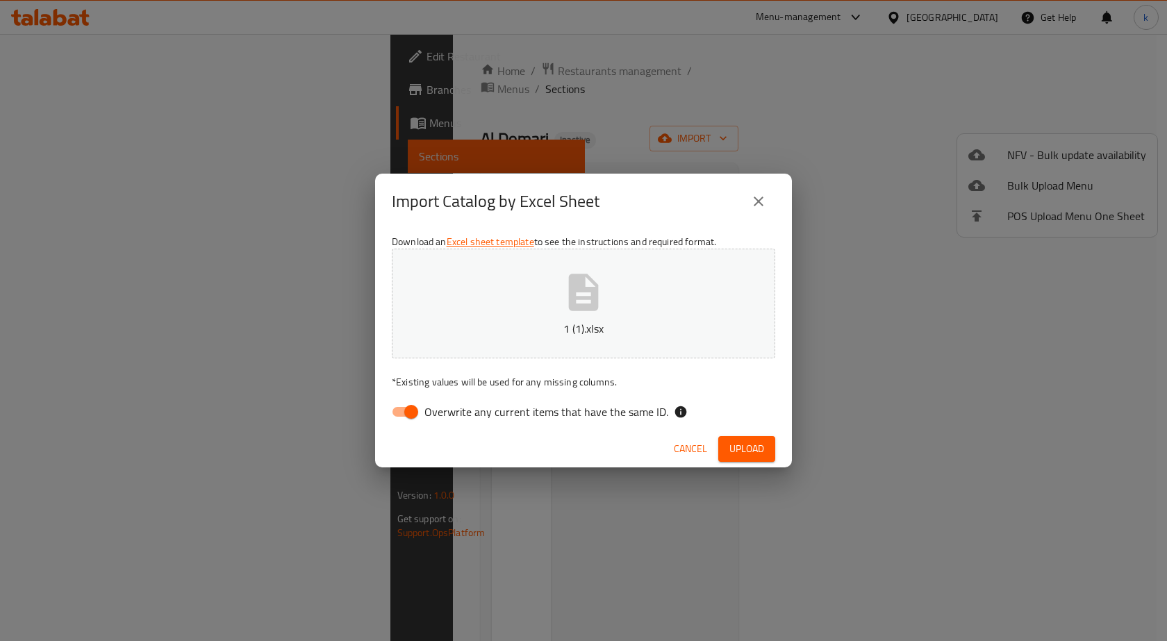
click at [413, 418] on input "Overwrite any current items that have the same ID." at bounding box center [411, 412] width 79 height 26
checkbox input "false"
click at [761, 457] on span "Upload" at bounding box center [746, 448] width 35 height 17
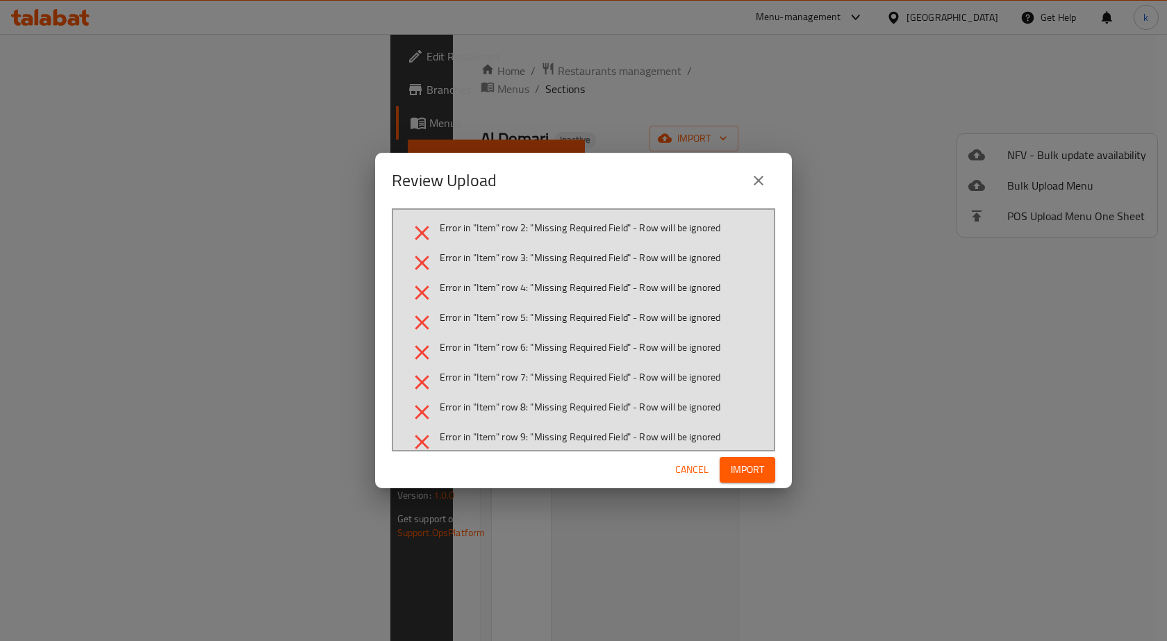
click at [761, 457] on button "Import" at bounding box center [748, 470] width 56 height 26
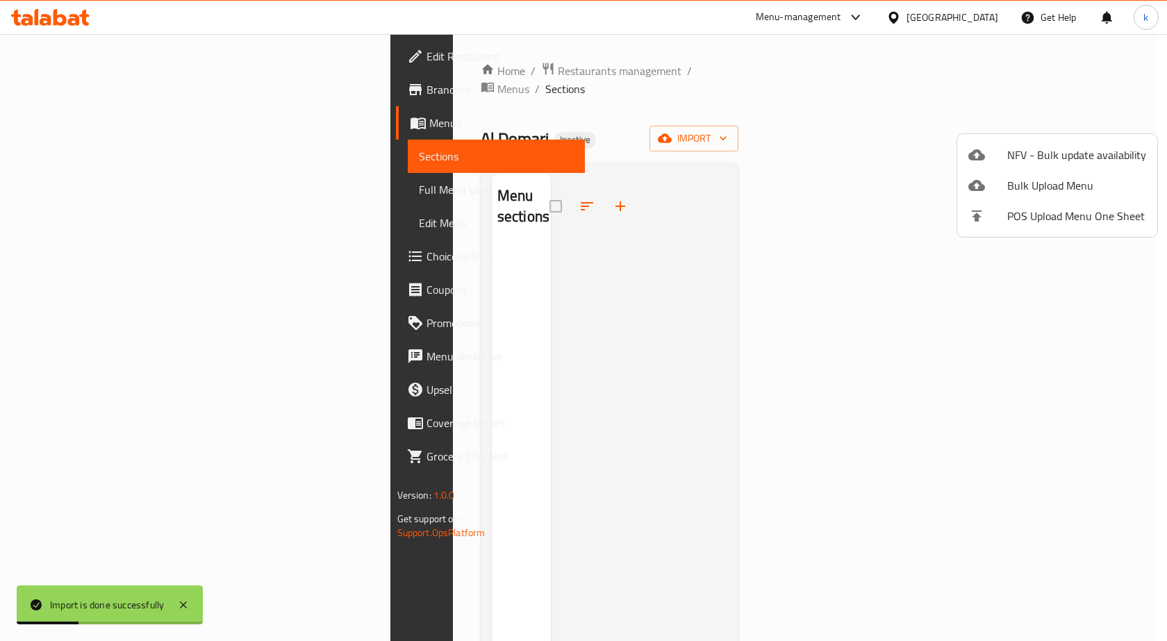
click at [864, 312] on div at bounding box center [583, 320] width 1167 height 641
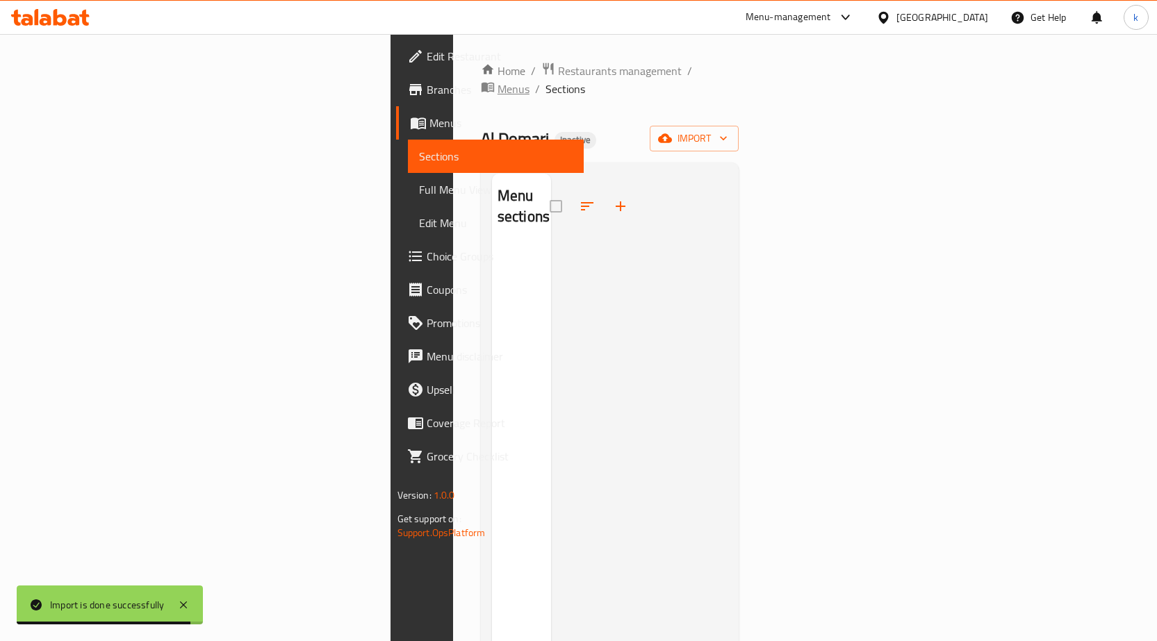
click at [497, 81] on span "Menus" at bounding box center [513, 89] width 32 height 17
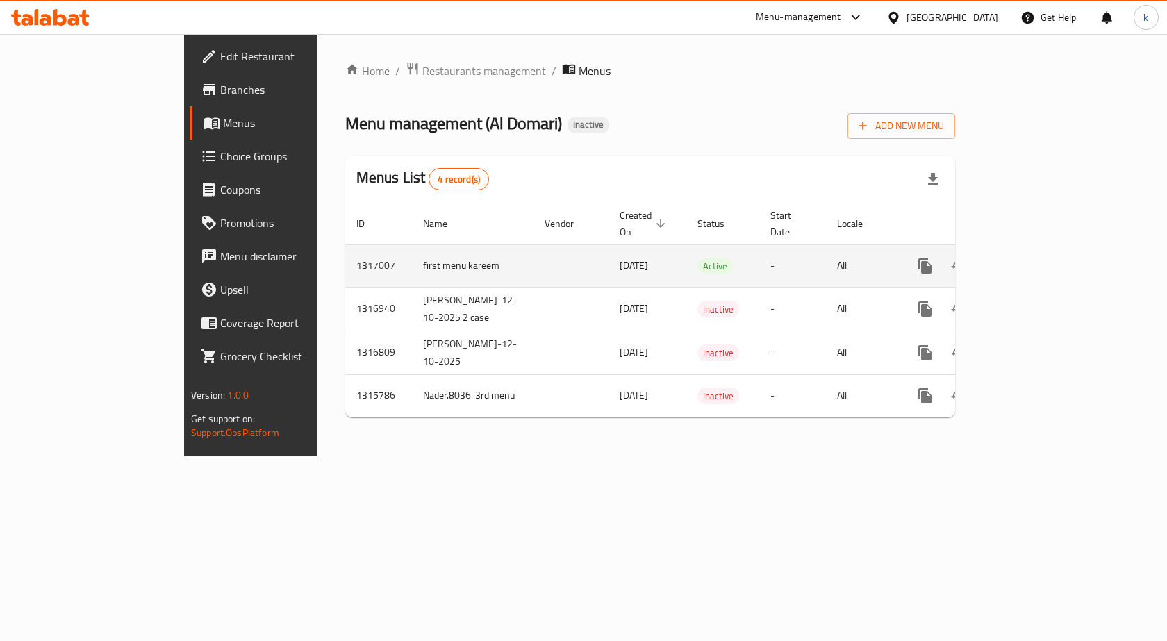
click at [1034, 258] on icon "enhanced table" at bounding box center [1025, 266] width 17 height 17
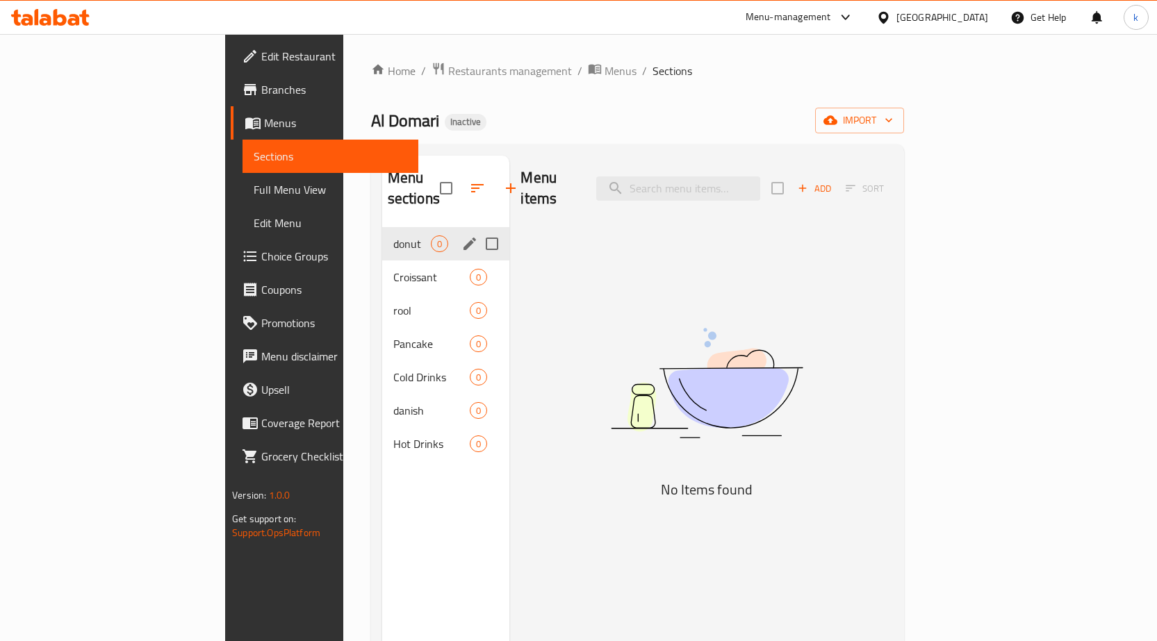
click at [402, 229] on div "donut 0" at bounding box center [446, 243] width 128 height 33
click at [386, 261] on div "Croissant 0" at bounding box center [446, 277] width 128 height 33
click at [382, 269] on div "Croissant 0" at bounding box center [446, 277] width 128 height 33
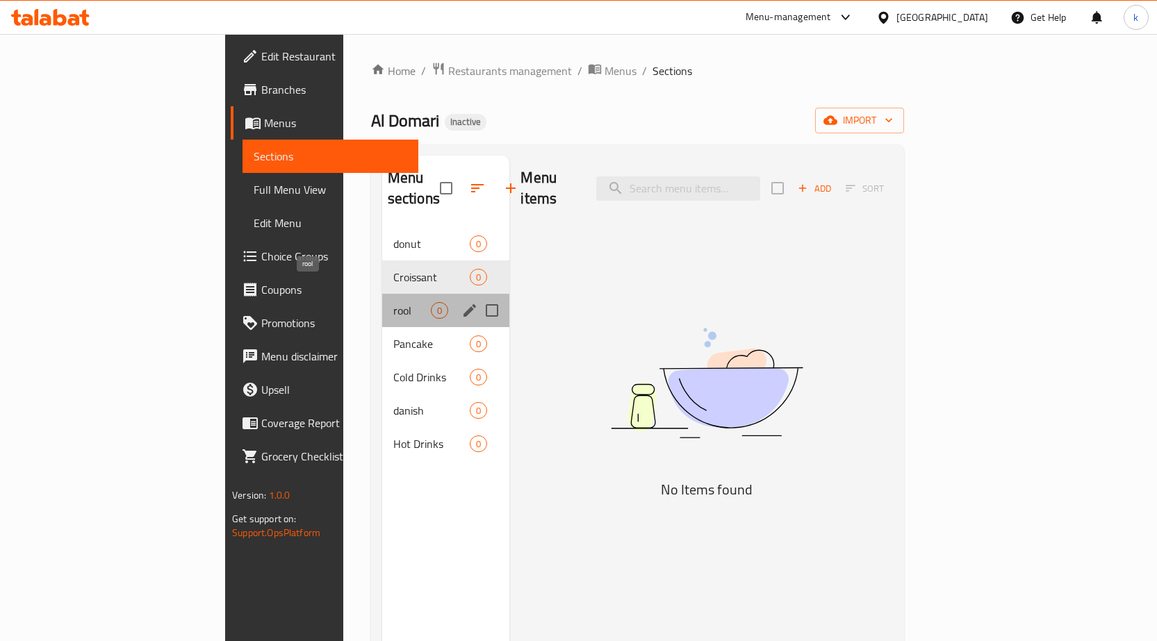
click at [393, 302] on span "rool" at bounding box center [412, 310] width 38 height 17
click at [382, 327] on div "Pancake 0" at bounding box center [446, 343] width 128 height 33
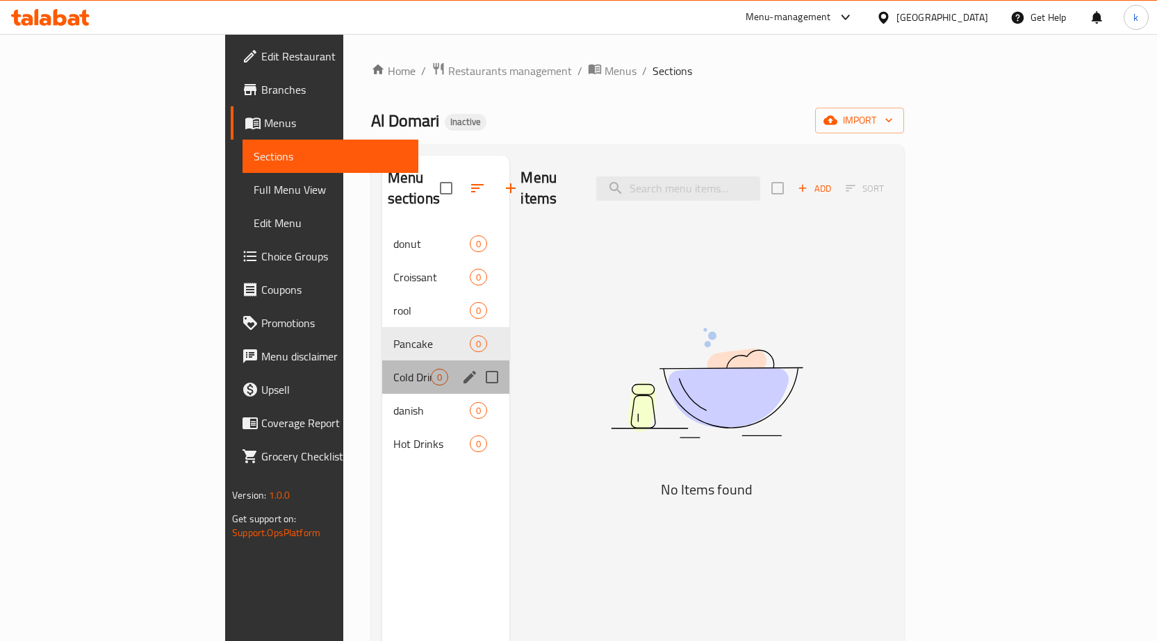
click at [382, 361] on div "Cold Drinks 0" at bounding box center [446, 377] width 128 height 33
click at [382, 394] on div "danish 0" at bounding box center [446, 410] width 128 height 33
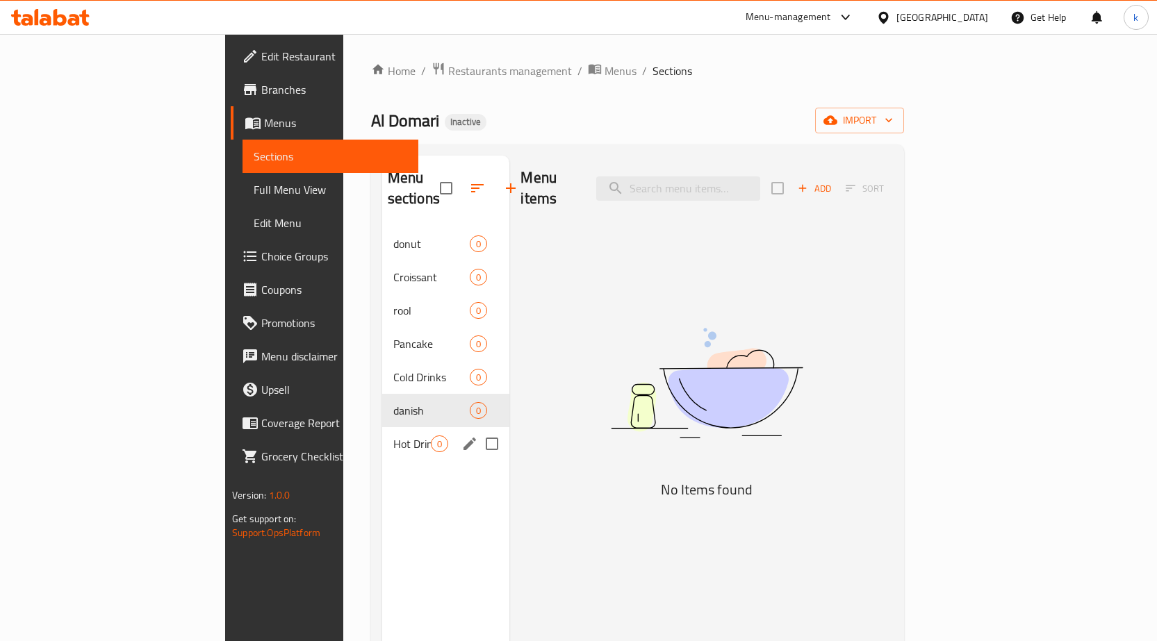
click at [382, 427] on div "Hot Drinks 0" at bounding box center [446, 443] width 128 height 33
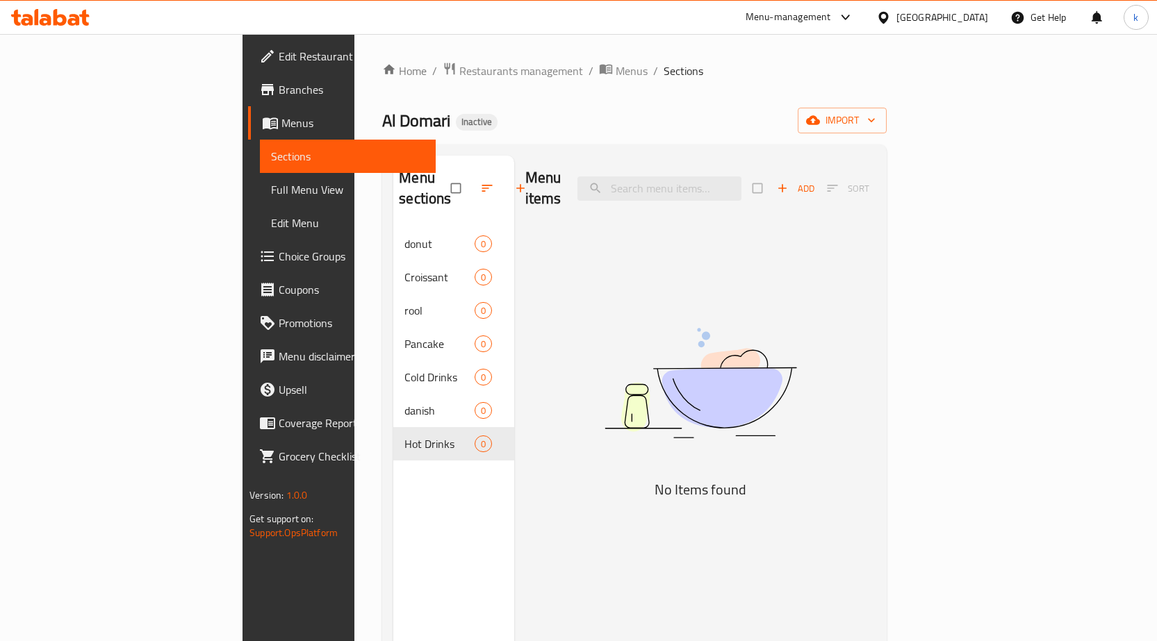
click at [691, 160] on div "Menu items Add Sort" at bounding box center [700, 189] width 350 height 66
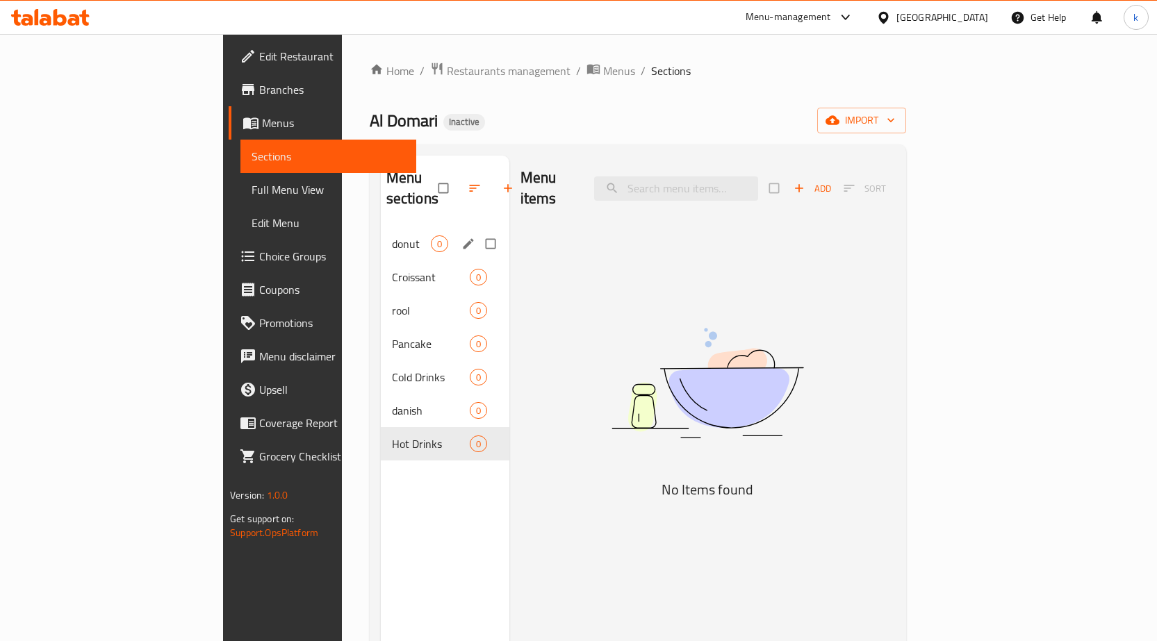
click at [402, 235] on div "donut 0" at bounding box center [445, 243] width 129 height 33
click at [434, 238] on div "donut 0" at bounding box center [445, 243] width 129 height 33
click at [477, 231] on input "Menu sections" at bounding box center [491, 244] width 29 height 26
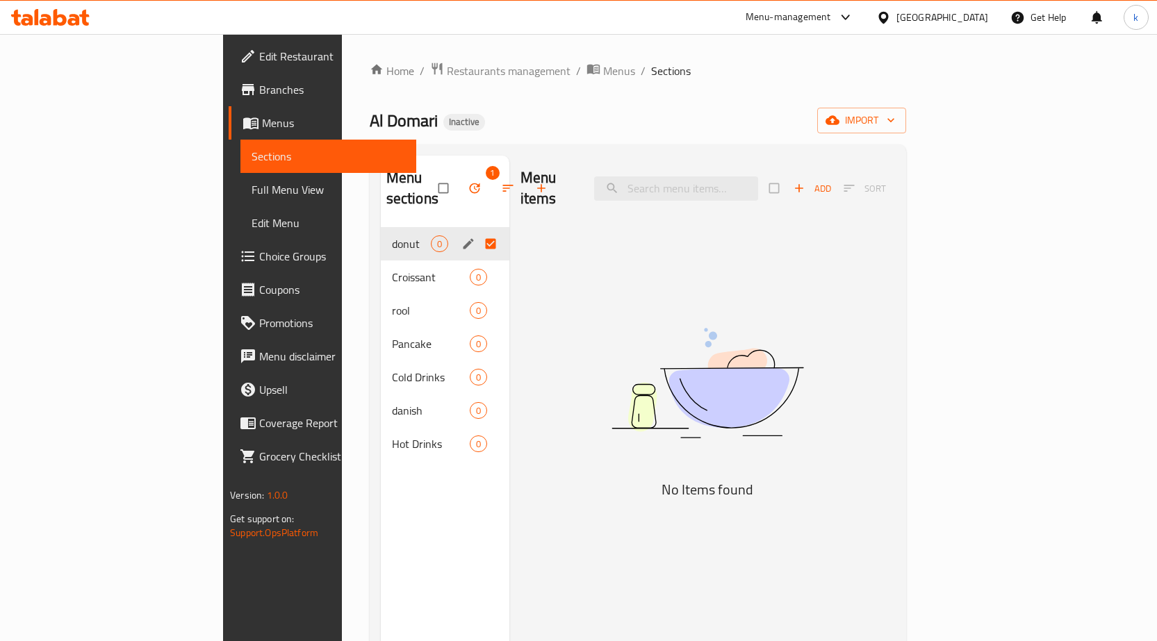
click at [477, 231] on input "Menu sections" at bounding box center [491, 244] width 29 height 26
checkbox input "false"
